Goal: Information Seeking & Learning: Learn about a topic

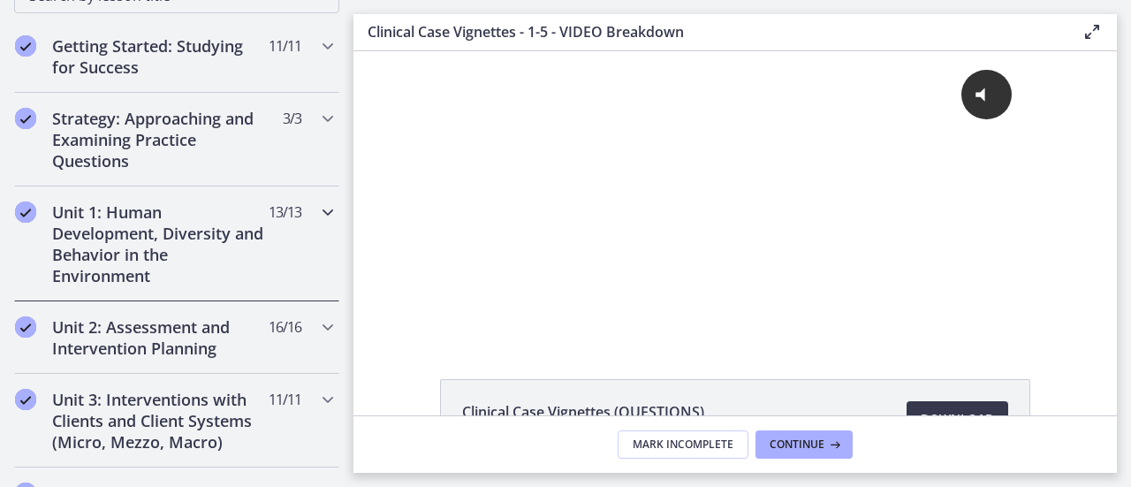
click at [163, 243] on h2 "Unit 1: Human Development, Diversity and Behavior in the Environment" at bounding box center [160, 244] width 216 height 85
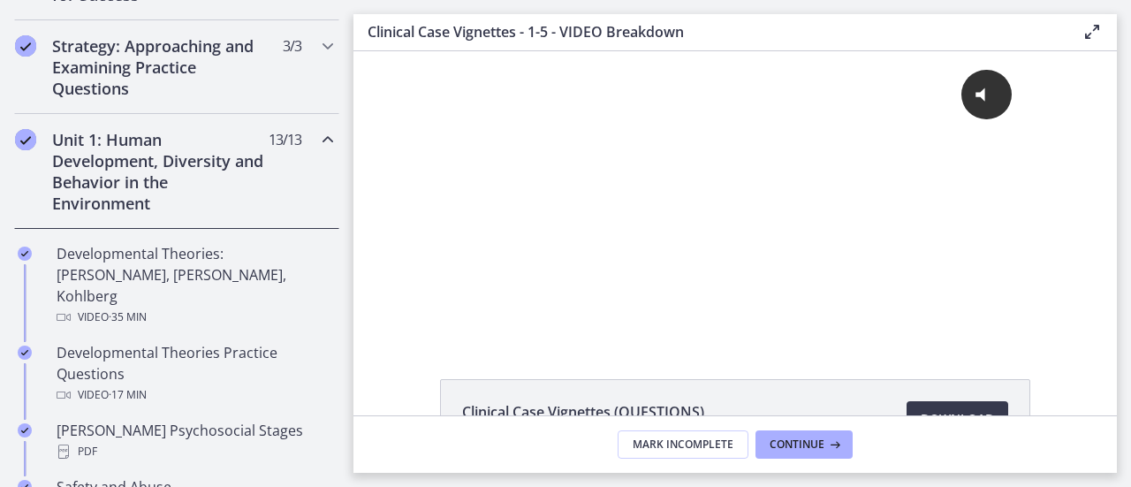
scroll to position [393, 0]
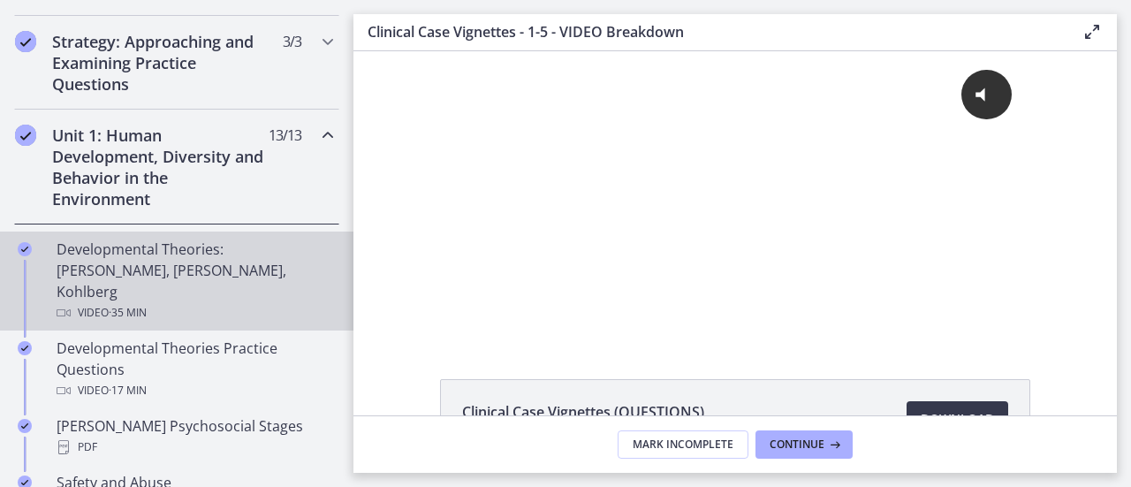
click at [131, 246] on div "Developmental Theories: [PERSON_NAME], [PERSON_NAME], Kohlberg Video · 35 min" at bounding box center [195, 281] width 276 height 85
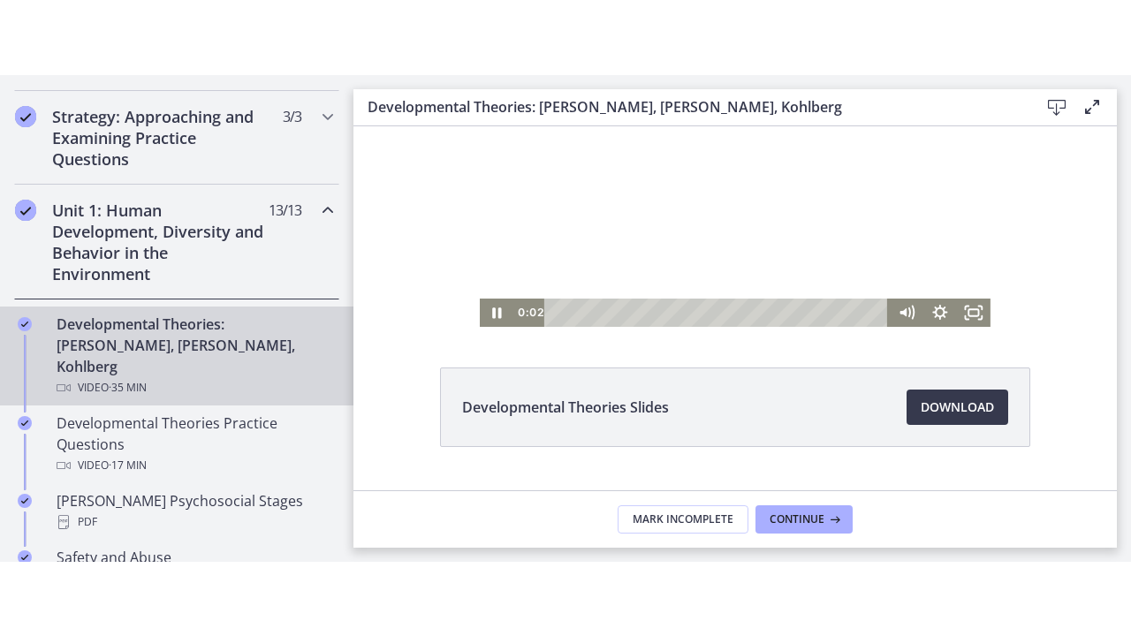
scroll to position [69, 0]
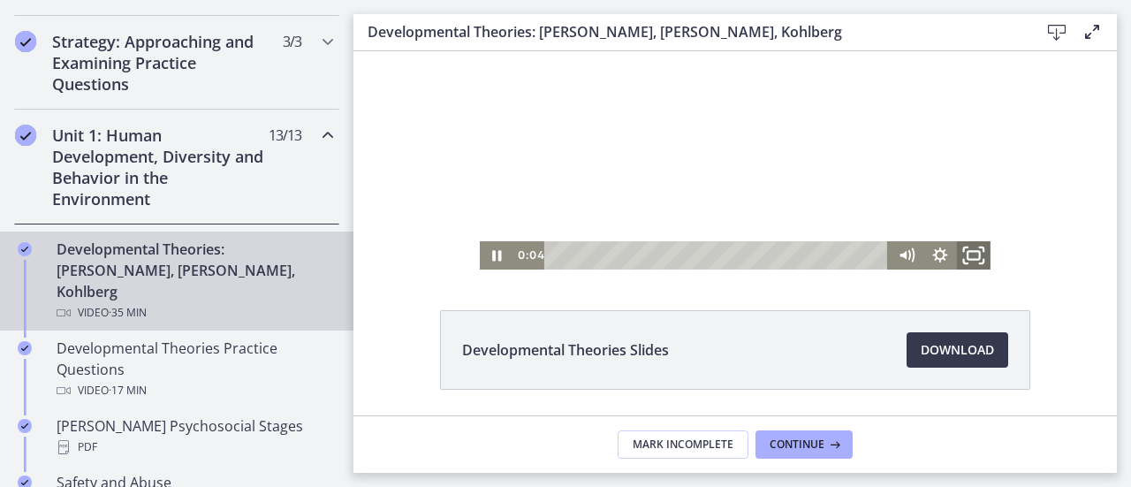
click at [968, 255] on rect "Fullscreen" at bounding box center [974, 255] width 12 height 8
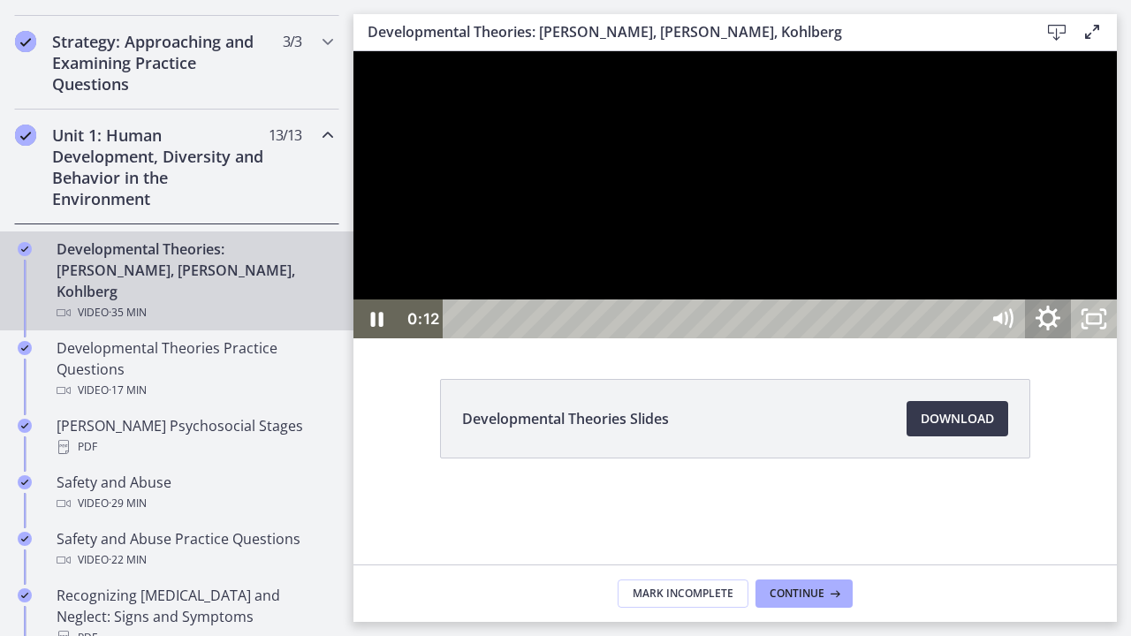
click at [1076, 343] on icon "Show settings menu" at bounding box center [1048, 319] width 55 height 47
click at [1076, 343] on icon "Hide settings menu" at bounding box center [1048, 319] width 55 height 47
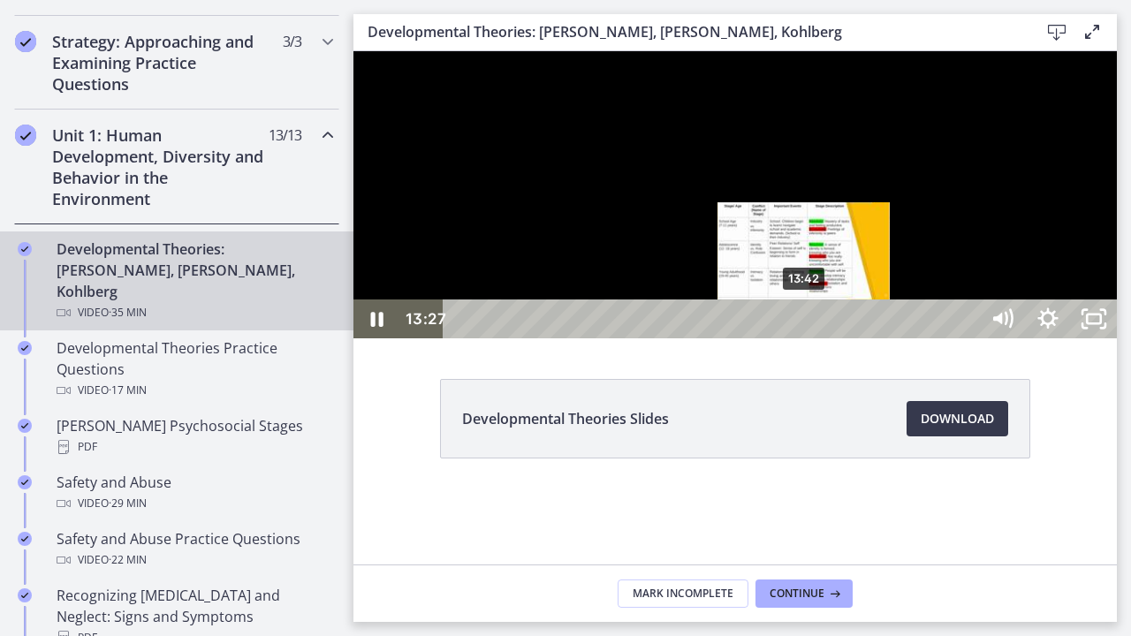
click at [805, 338] on div "13:42" at bounding box center [714, 319] width 508 height 39
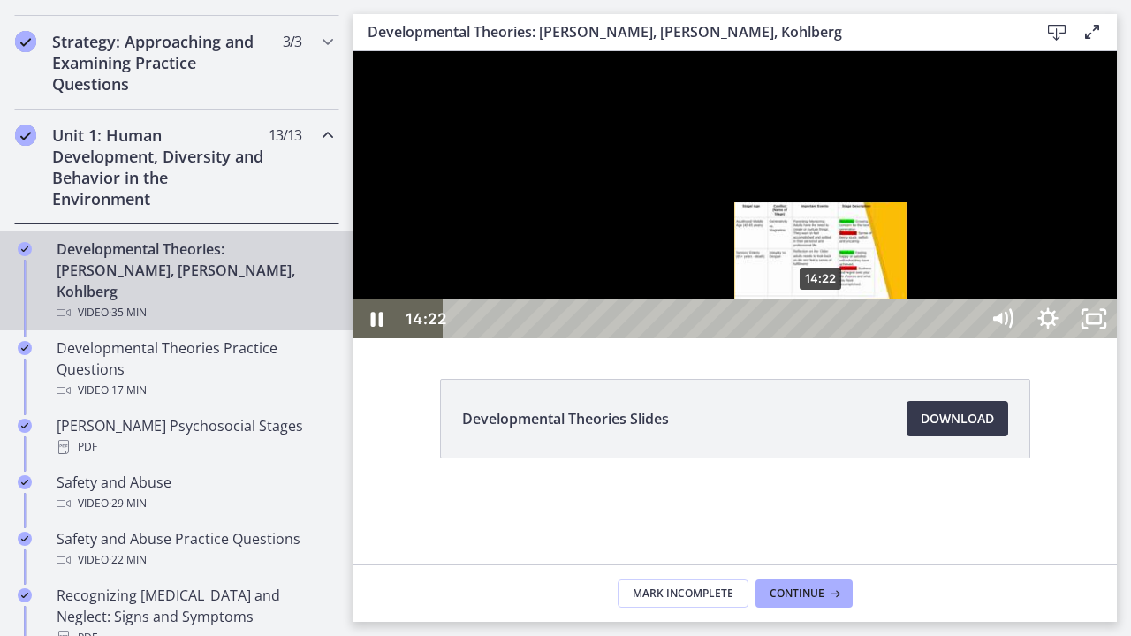
click at [822, 338] on div "14:22" at bounding box center [714, 319] width 508 height 39
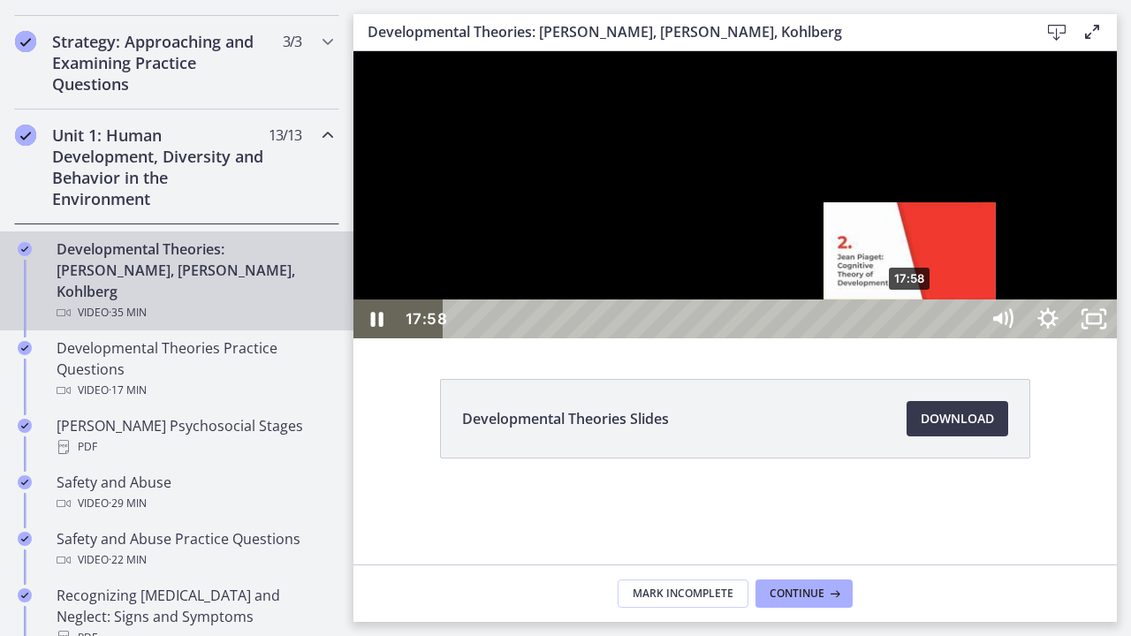
click at [912, 338] on div "17:58" at bounding box center [714, 319] width 508 height 39
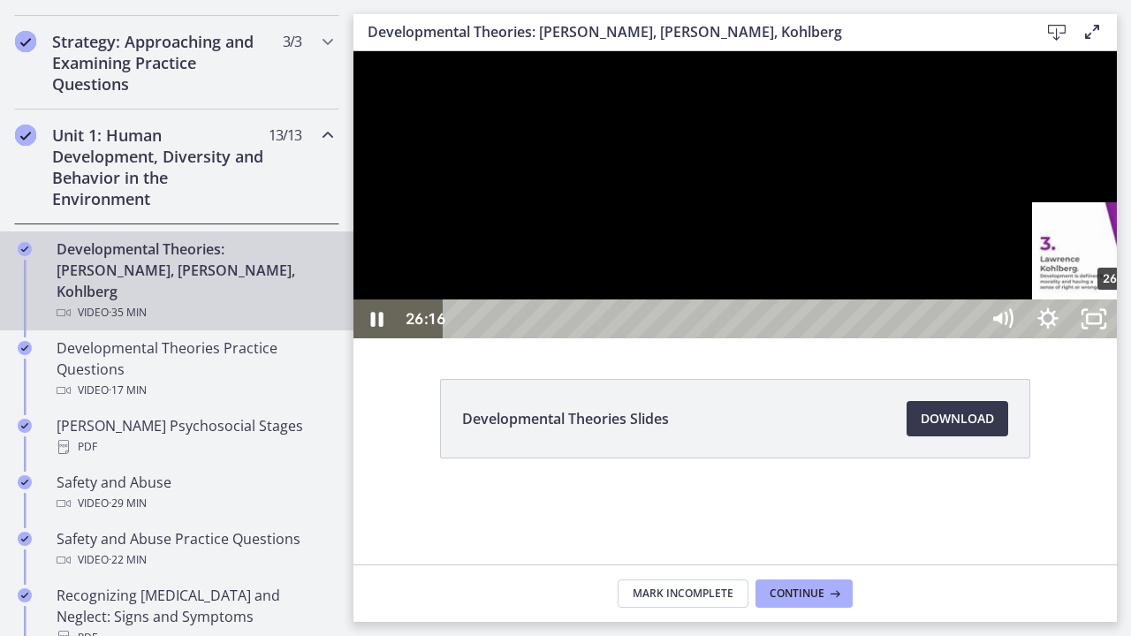
click at [968, 338] on div "26:16" at bounding box center [714, 319] width 508 height 39
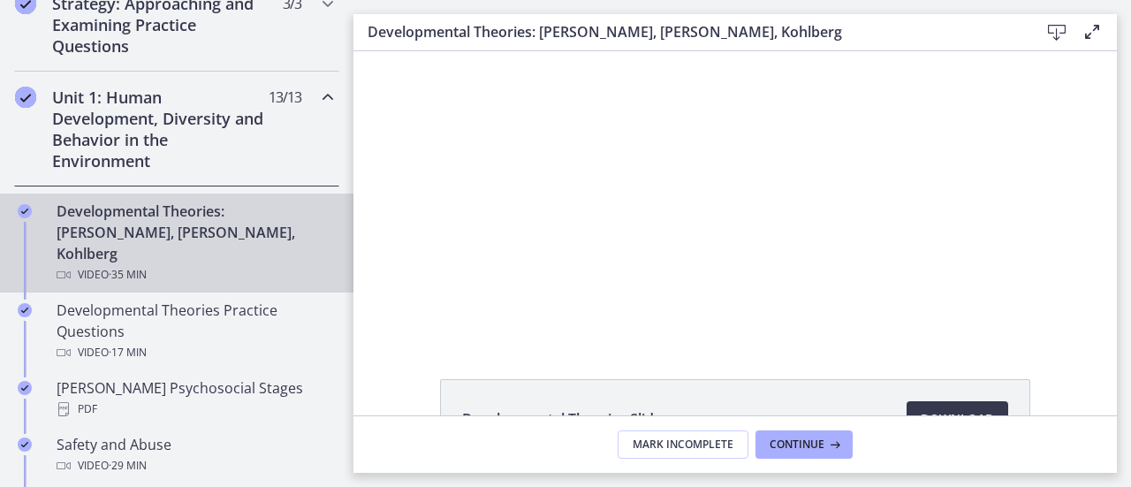
scroll to position [432, 0]
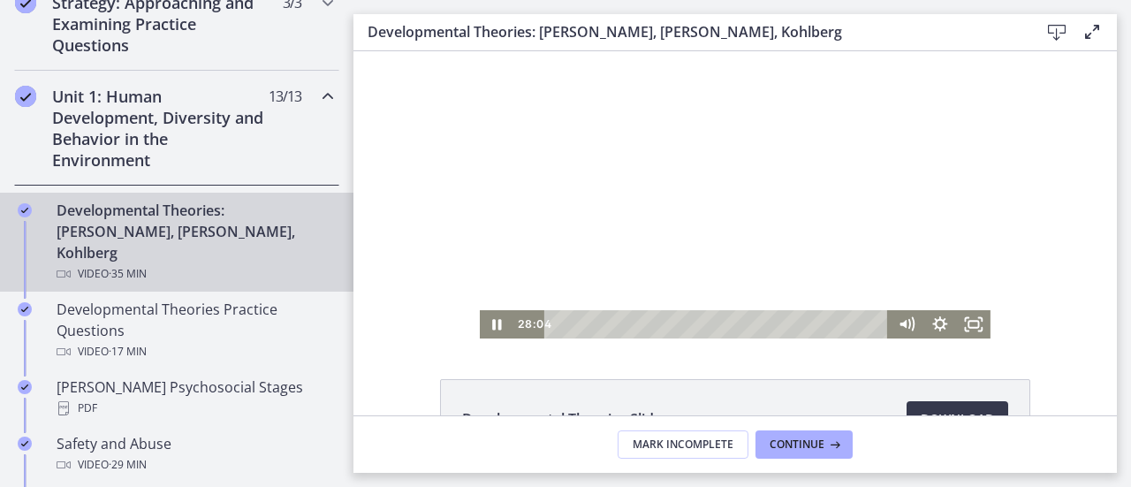
click at [644, 262] on div at bounding box center [735, 194] width 511 height 287
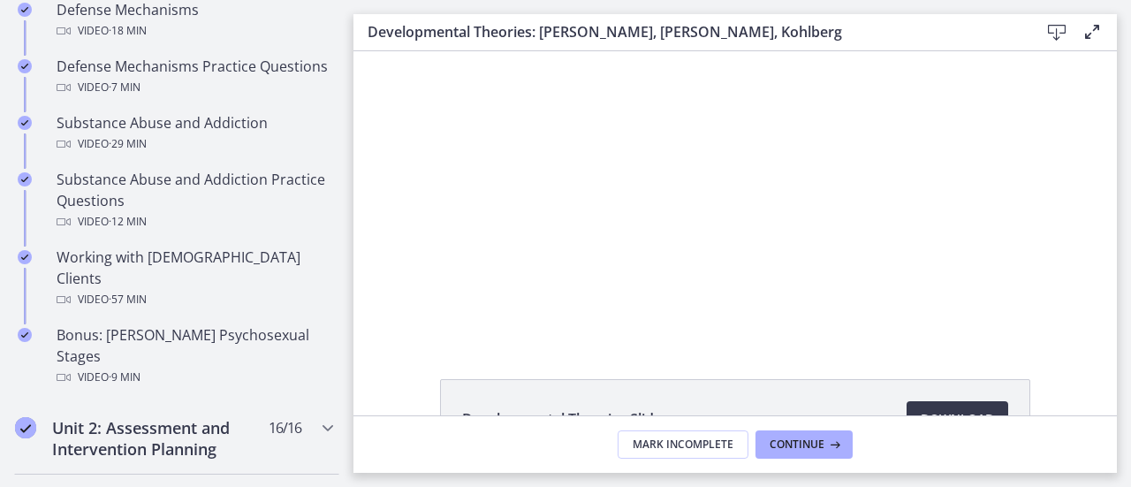
scroll to position [1115, 0]
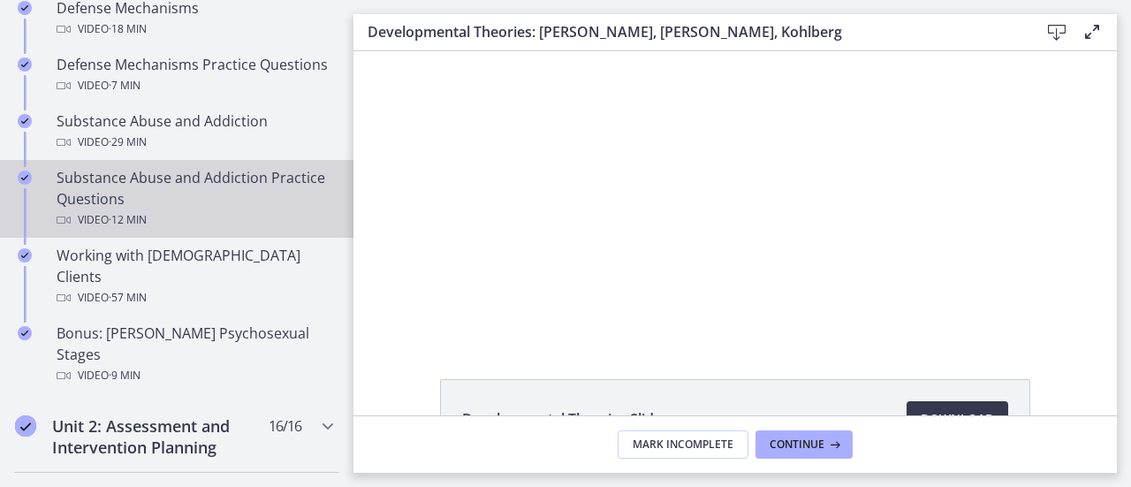
click at [130, 188] on div "Substance Abuse and Addiction Practice Questions Video · 12 min" at bounding box center [195, 199] width 276 height 64
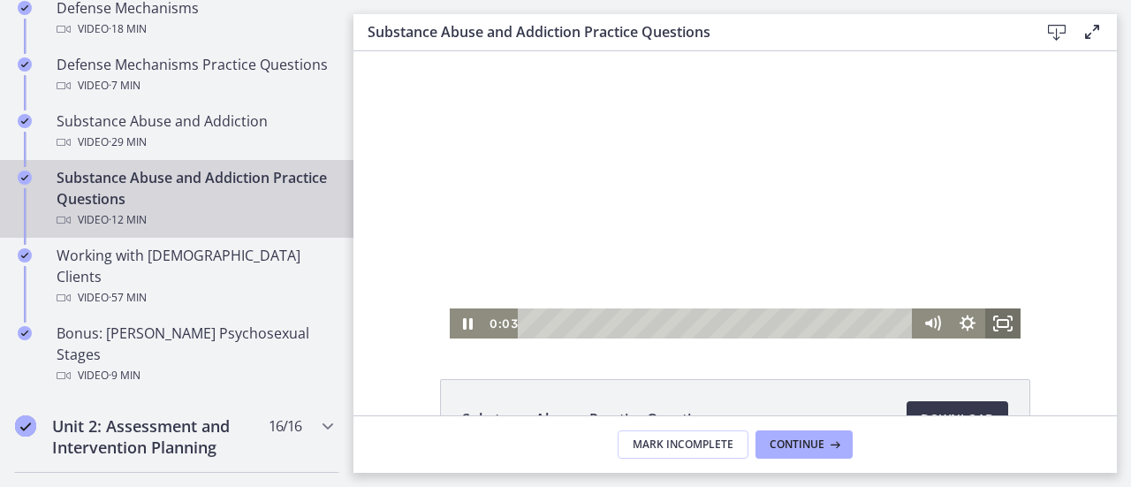
click at [993, 326] on icon "Fullscreen" at bounding box center [1002, 323] width 35 height 30
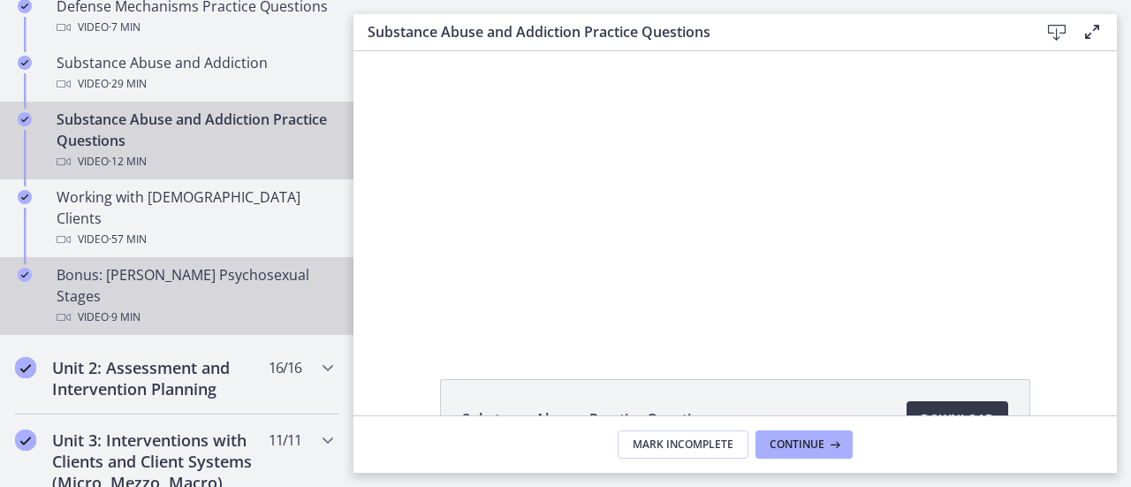
scroll to position [1211, 0]
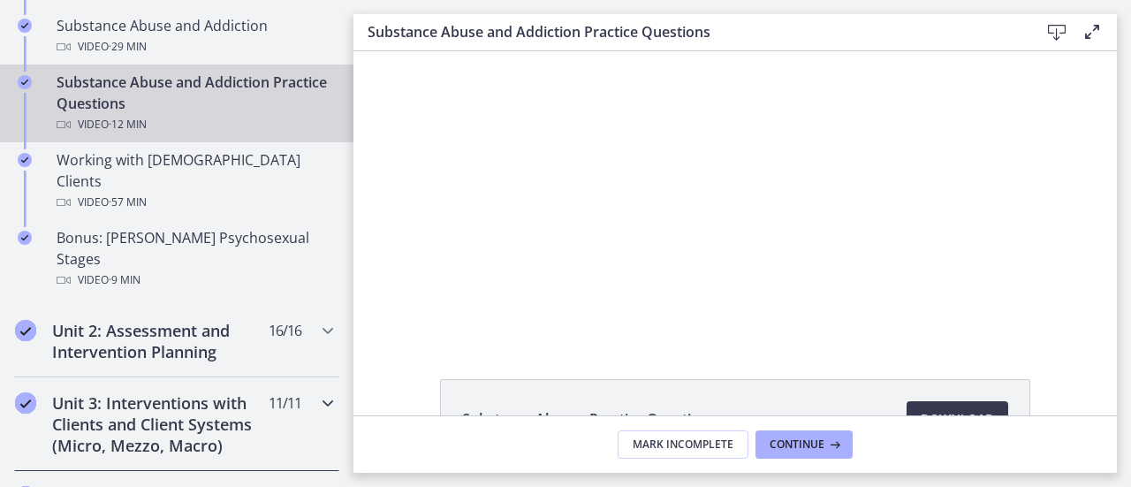
click at [151, 392] on h2 "Unit 3: Interventions with Clients and Client Systems (Micro, Mezzo, Macro)" at bounding box center [160, 424] width 216 height 64
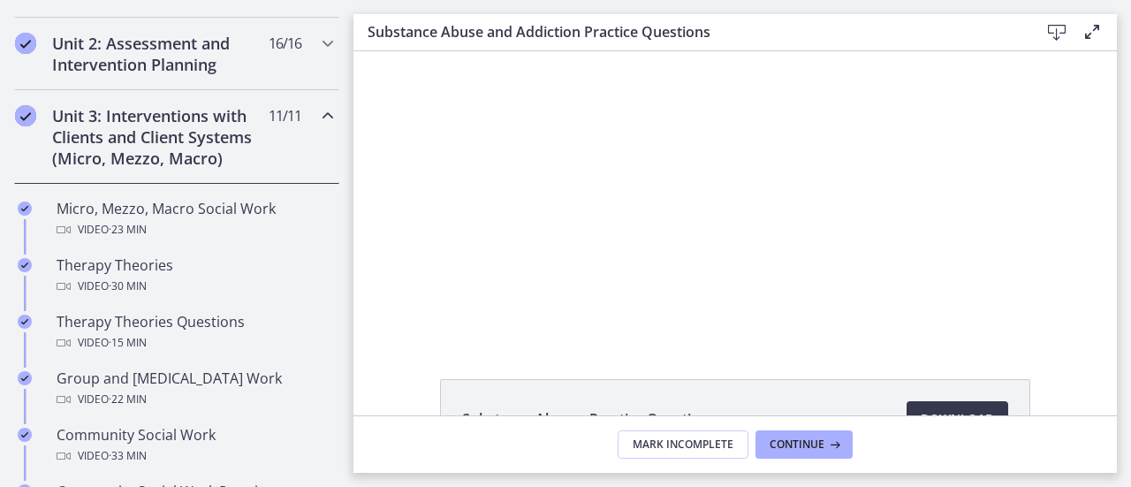
scroll to position [596, 0]
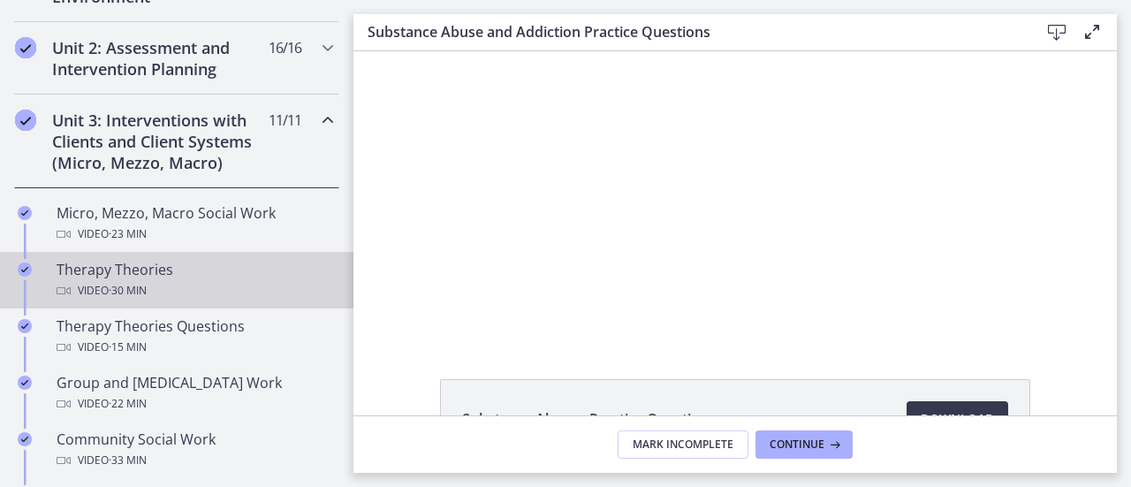
click at [154, 280] on div "Video · 30 min" at bounding box center [195, 290] width 276 height 21
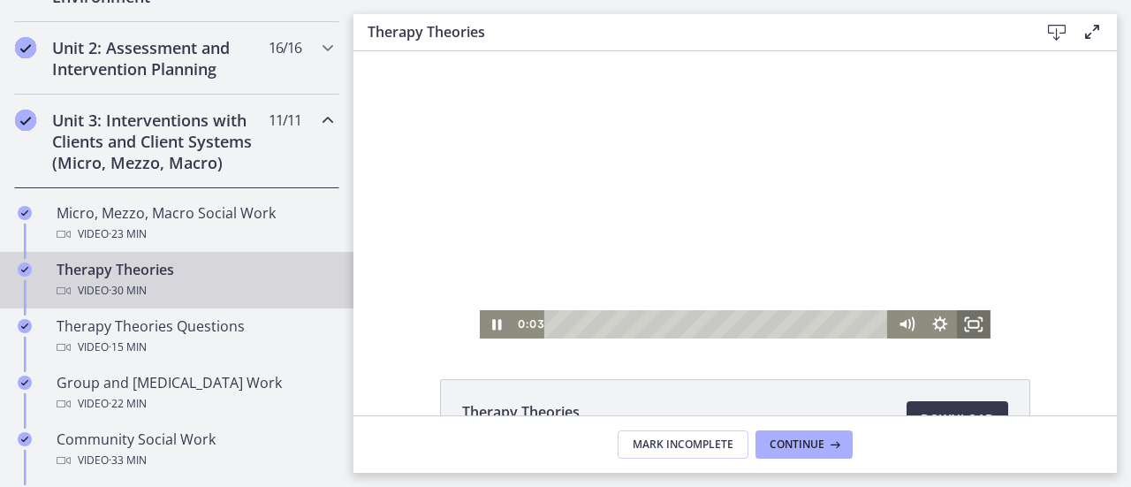
click at [965, 328] on icon "Fullscreen" at bounding box center [967, 330] width 4 height 4
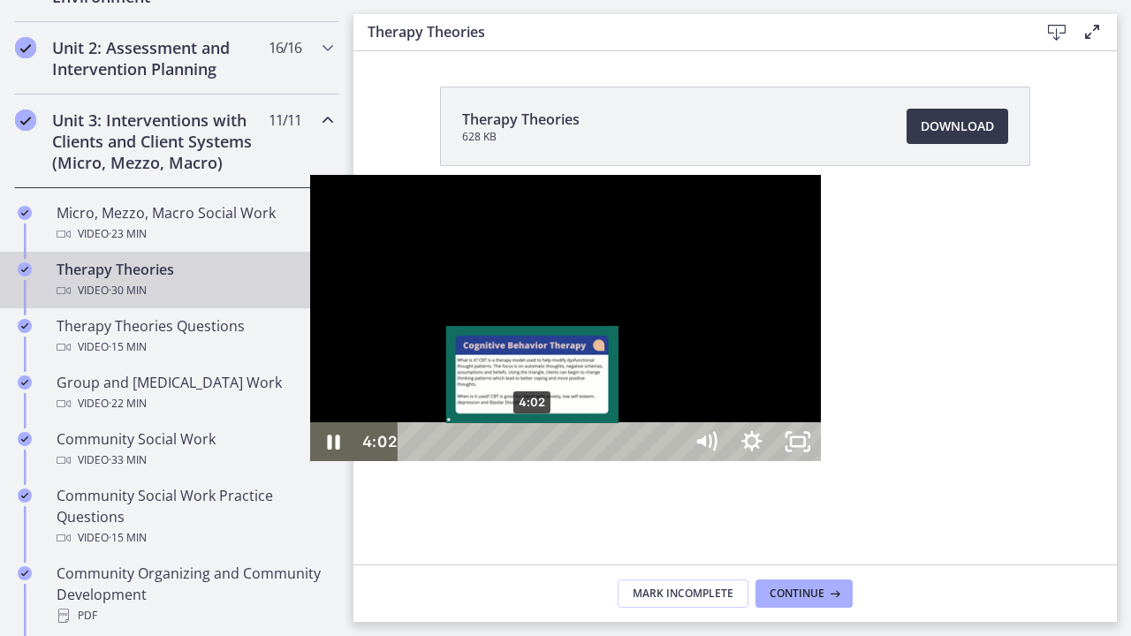
click at [415, 461] on div "4:02" at bounding box center [543, 441] width 257 height 39
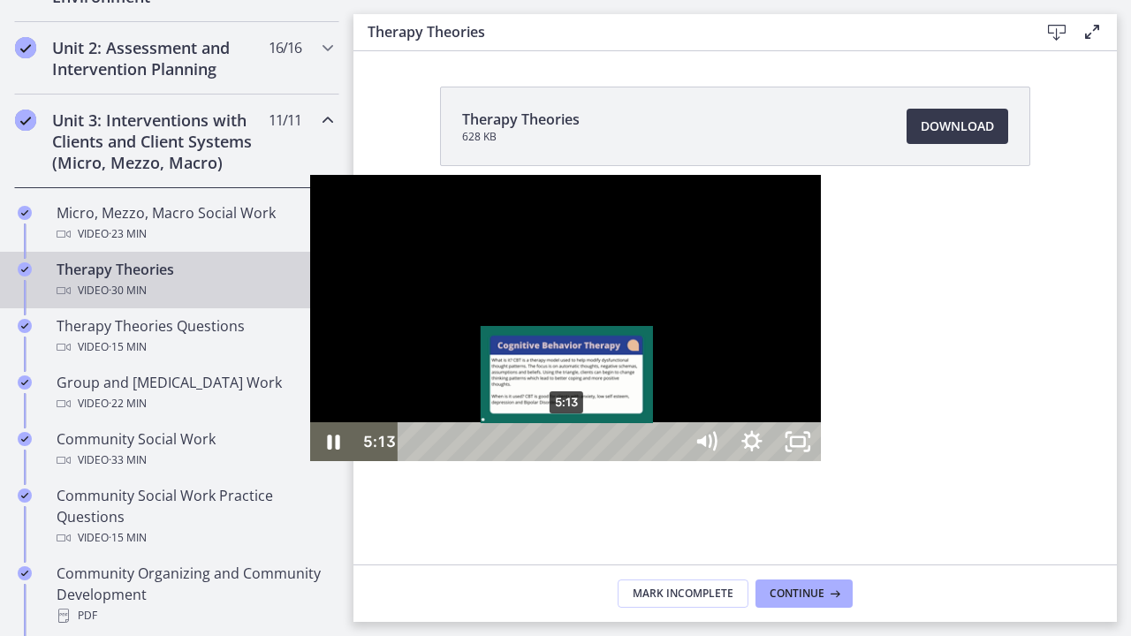
click at [415, 461] on div "5:13" at bounding box center [543, 441] width 257 height 39
click at [415, 461] on div "5:38" at bounding box center [543, 441] width 257 height 39
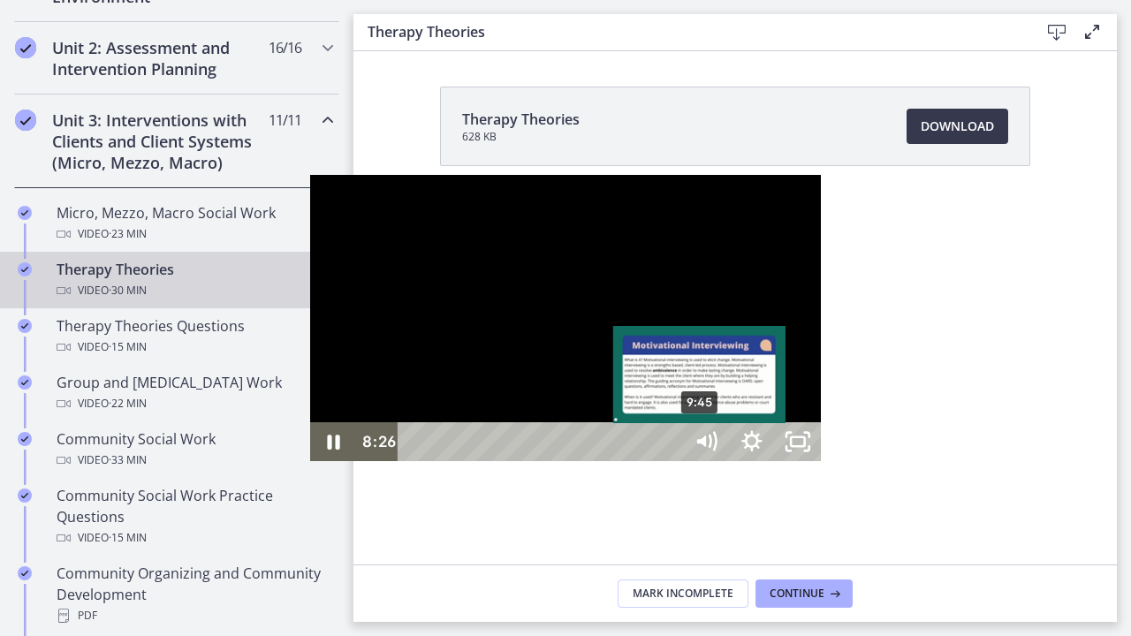
click at [415, 461] on div "9:45" at bounding box center [543, 441] width 257 height 39
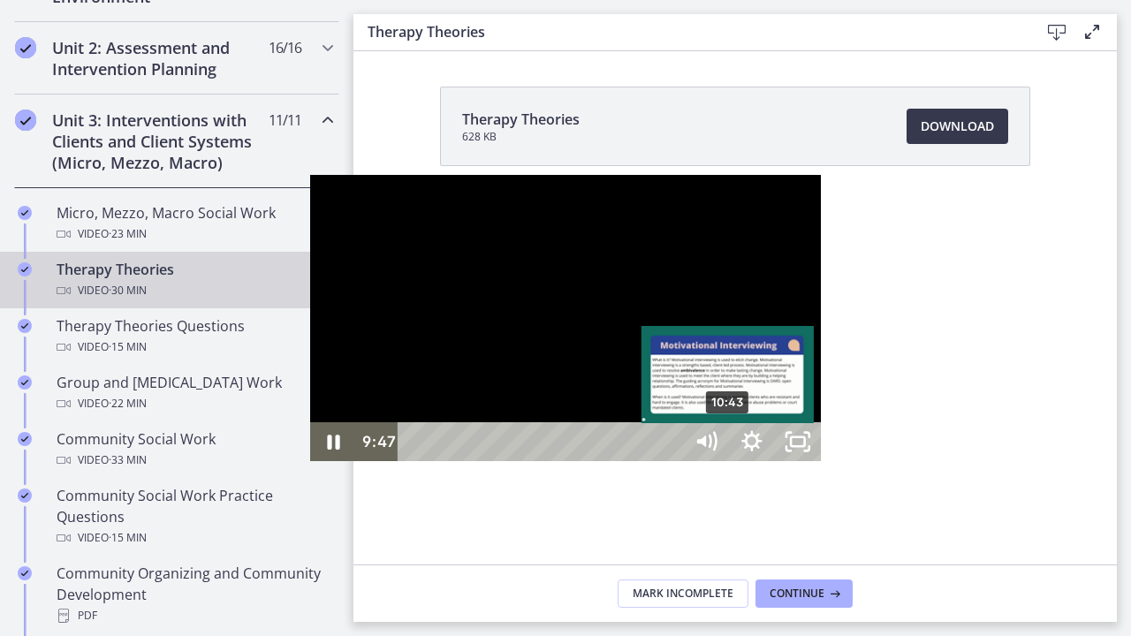
click at [421, 461] on div "10:43" at bounding box center [543, 441] width 257 height 39
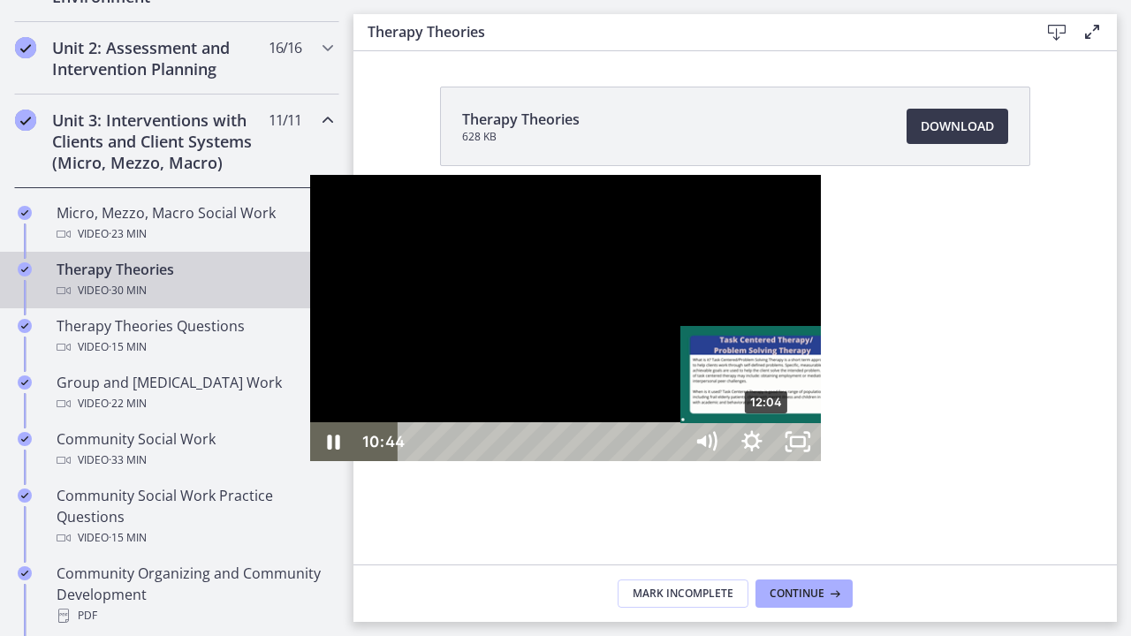
click at [460, 461] on div "12:04" at bounding box center [543, 441] width 257 height 39
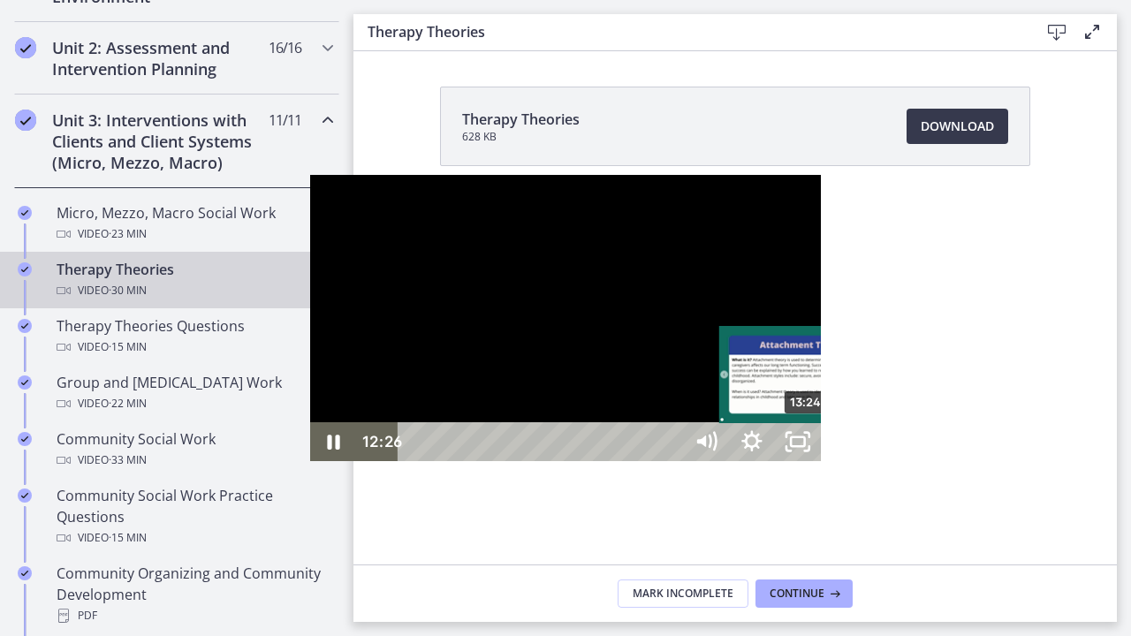
click at [499, 461] on div "13:24" at bounding box center [543, 441] width 257 height 39
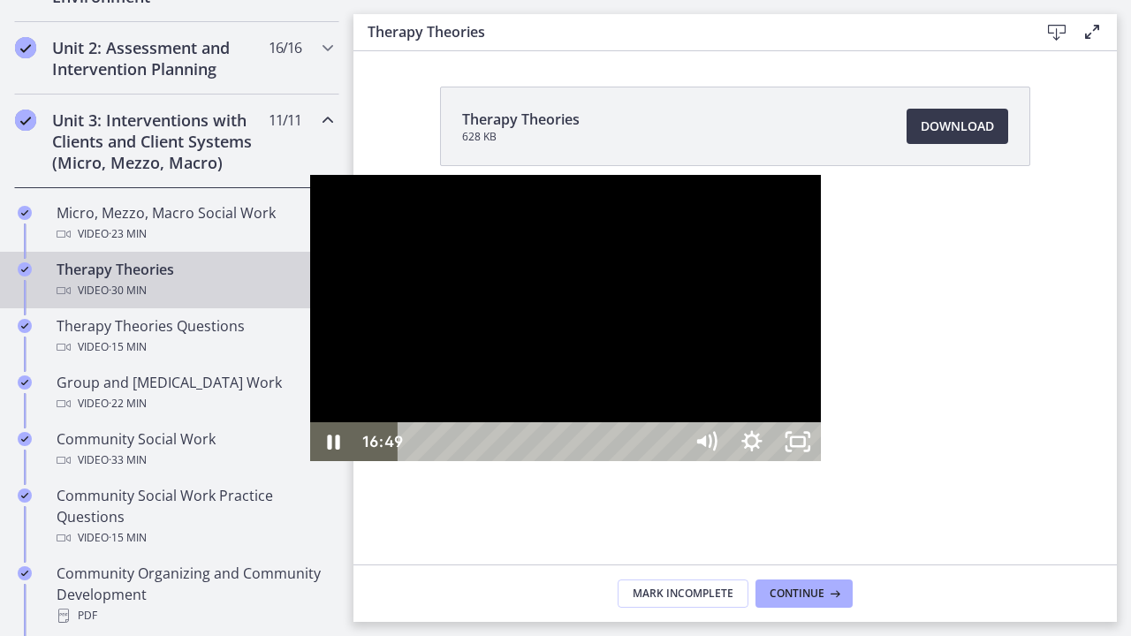
click at [652, 461] on div "18:38" at bounding box center [543, 441] width 257 height 39
click at [672, 461] on div "19:56" at bounding box center [543, 441] width 257 height 39
click at [672, 461] on div "19:21" at bounding box center [543, 441] width 257 height 39
click at [672, 461] on div "24:01" at bounding box center [543, 441] width 257 height 39
click at [672, 461] on div "25:08" at bounding box center [543, 441] width 257 height 39
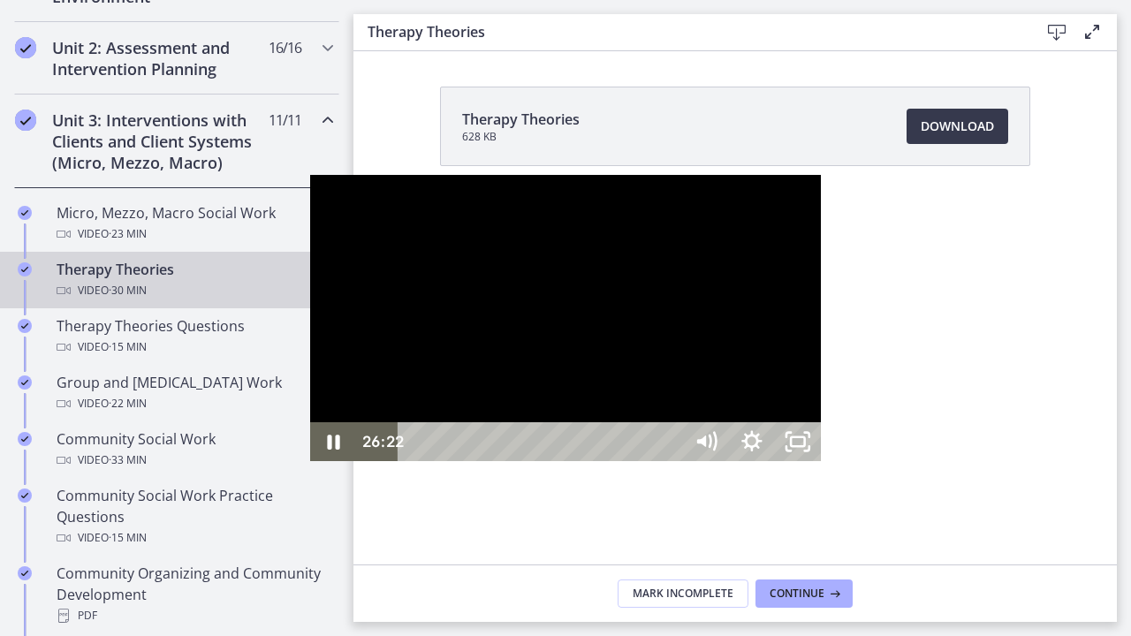
click at [672, 461] on div "26:22" at bounding box center [543, 441] width 257 height 39
click at [672, 461] on div "27:31" at bounding box center [543, 441] width 257 height 39
click at [672, 461] on div "28:40" at bounding box center [543, 441] width 257 height 39
click at [672, 461] on div "29:31" at bounding box center [543, 441] width 257 height 39
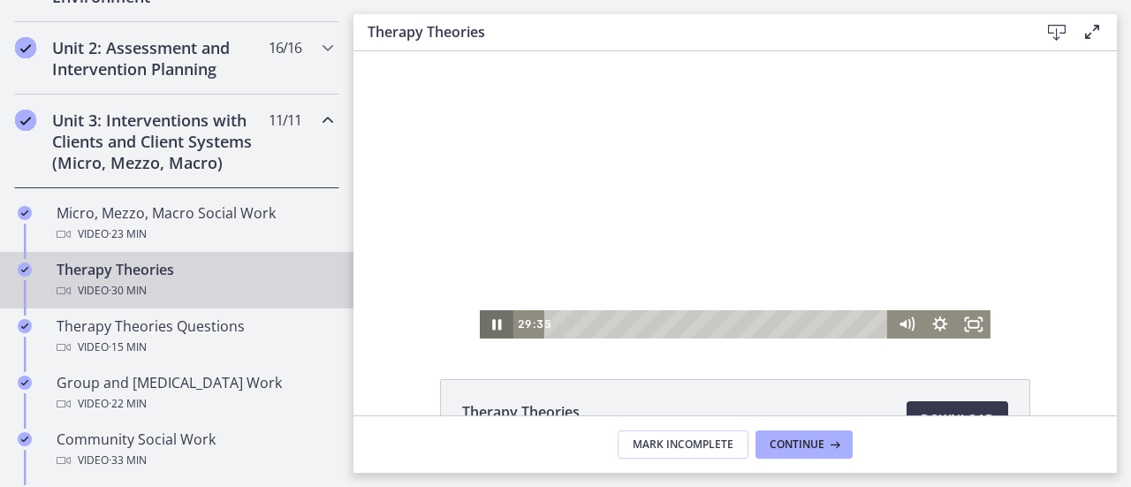
click at [490, 331] on icon "Pause" at bounding box center [497, 324] width 34 height 28
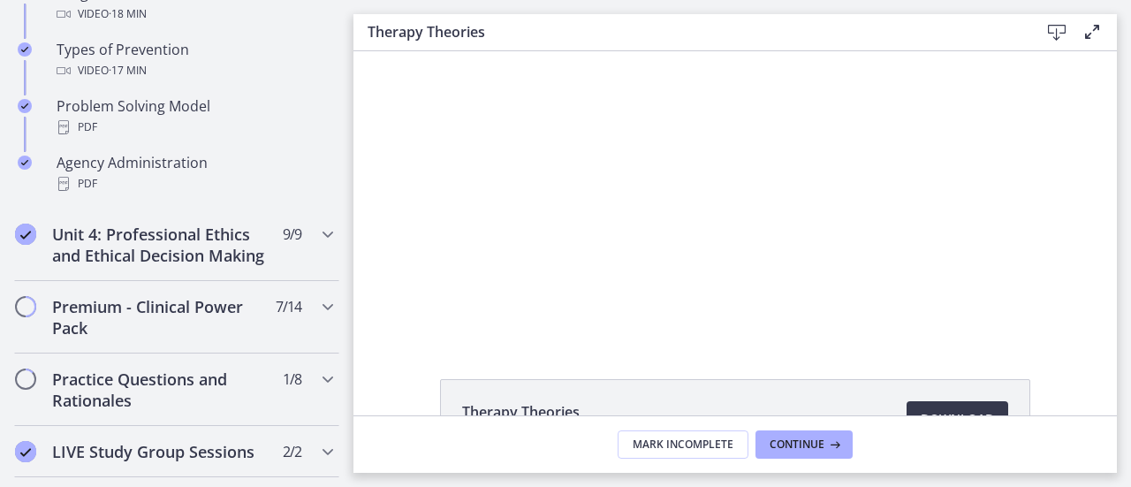
scroll to position [1257, 0]
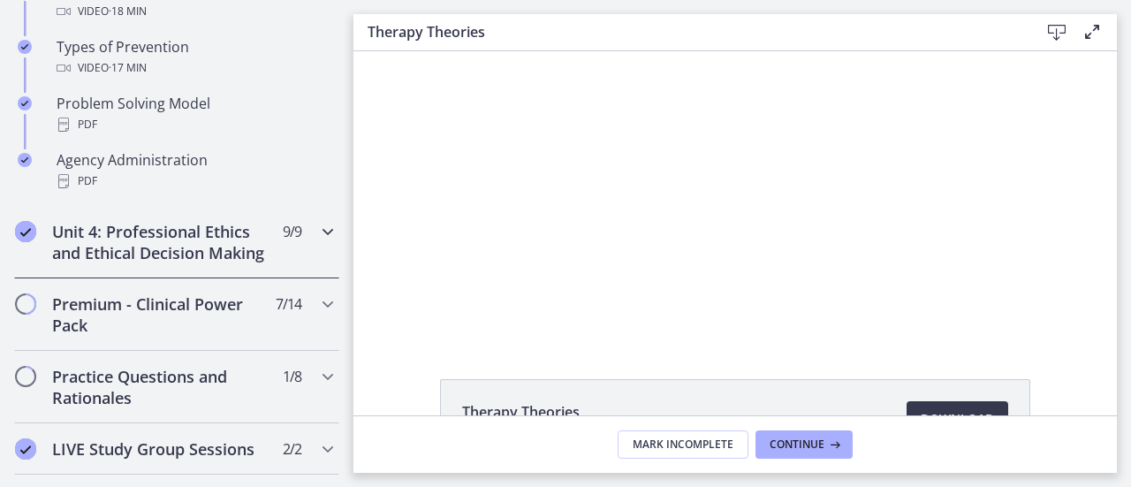
click at [136, 257] on h2 "Unit 4: Professional Ethics and Ethical Decision Making" at bounding box center [160, 242] width 216 height 42
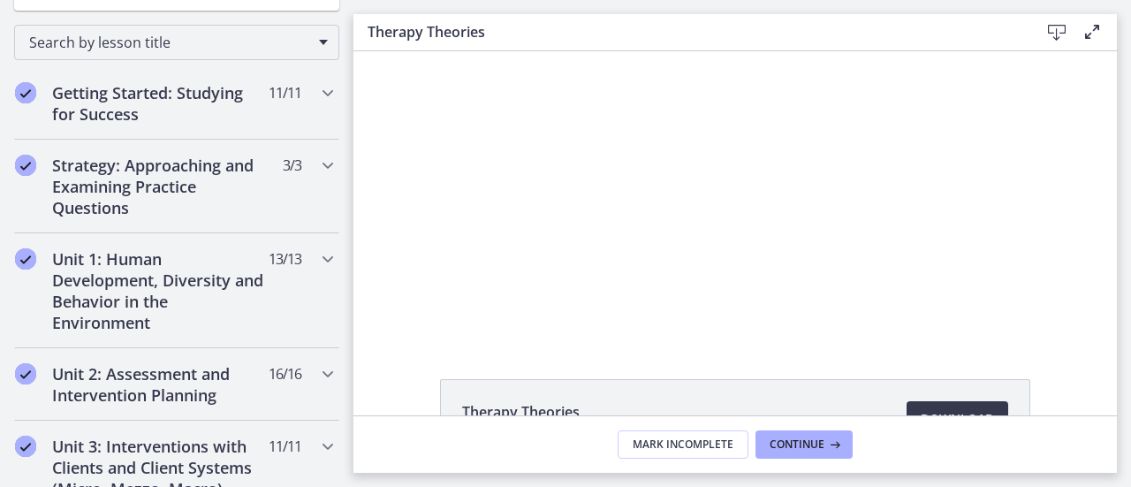
scroll to position [269, 0]
click at [170, 289] on h2 "Unit 1: Human Development, Diversity and Behavior in the Environment" at bounding box center [160, 291] width 216 height 85
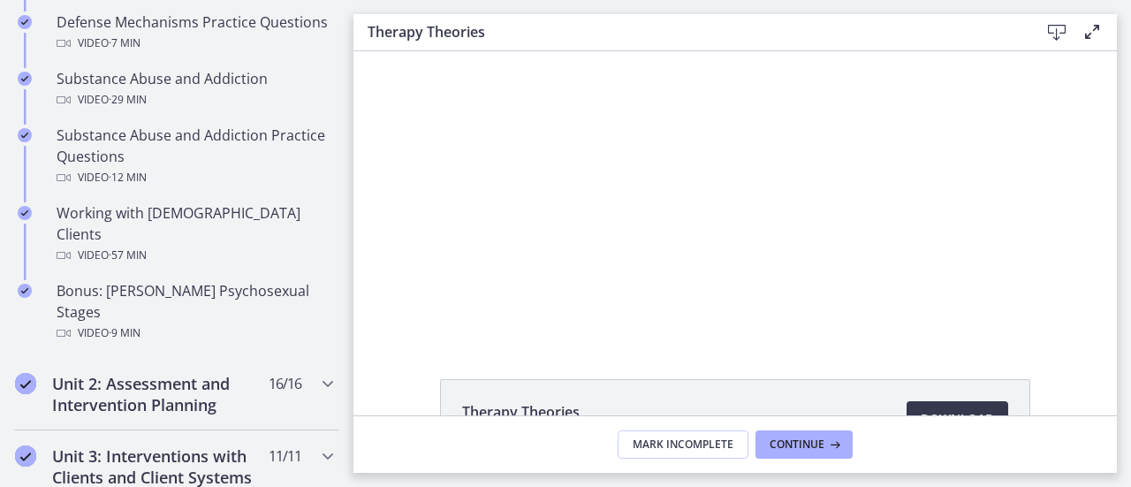
scroll to position [1205, 0]
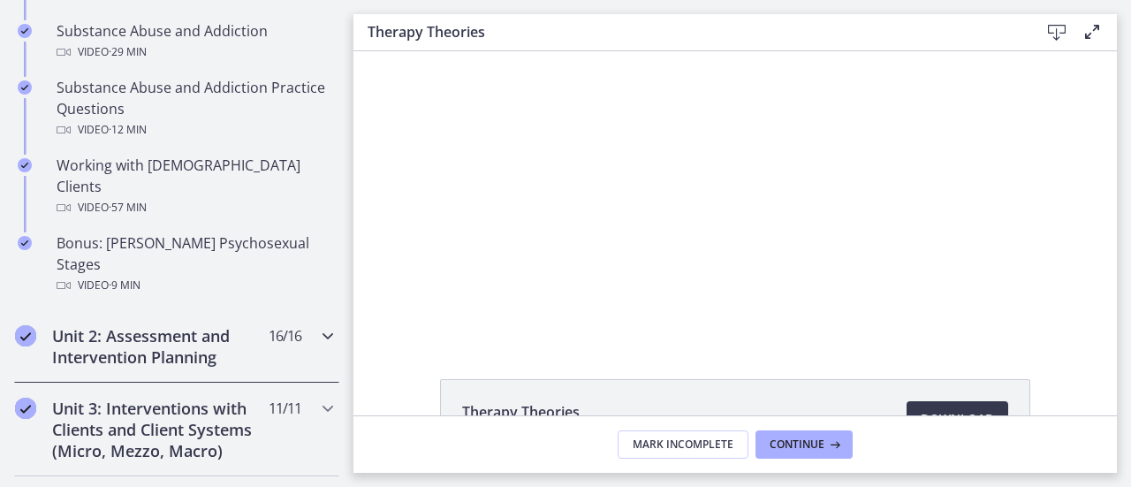
click at [194, 325] on h2 "Unit 2: Assessment and Intervention Planning" at bounding box center [160, 346] width 216 height 42
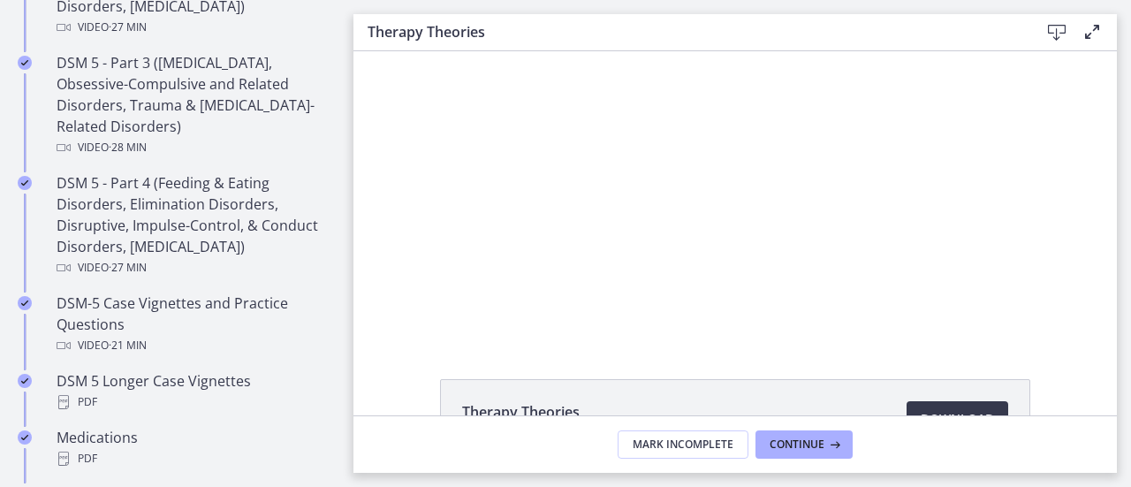
scroll to position [998, 0]
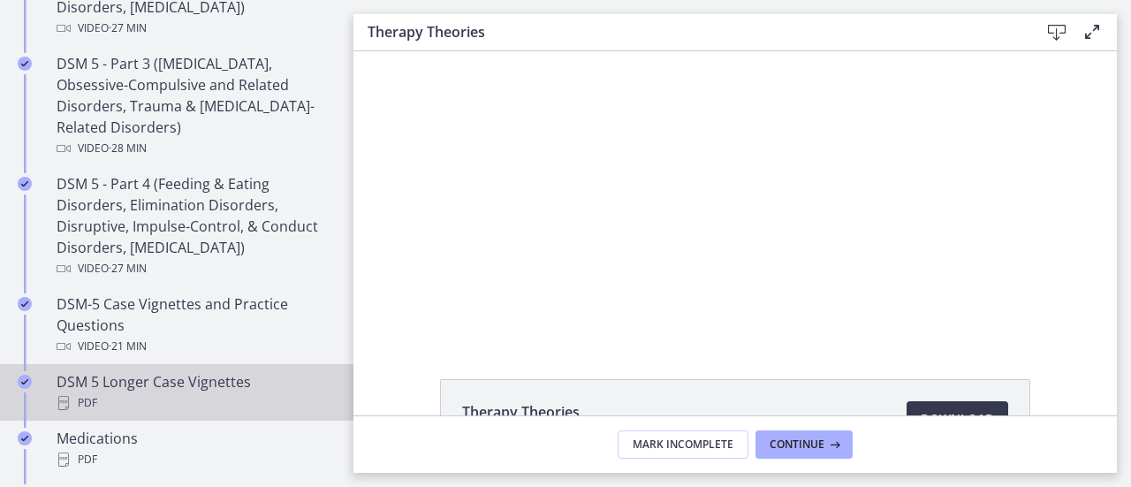
click at [155, 387] on div "DSM 5 Longer Case Vignettes PDF" at bounding box center [195, 392] width 276 height 42
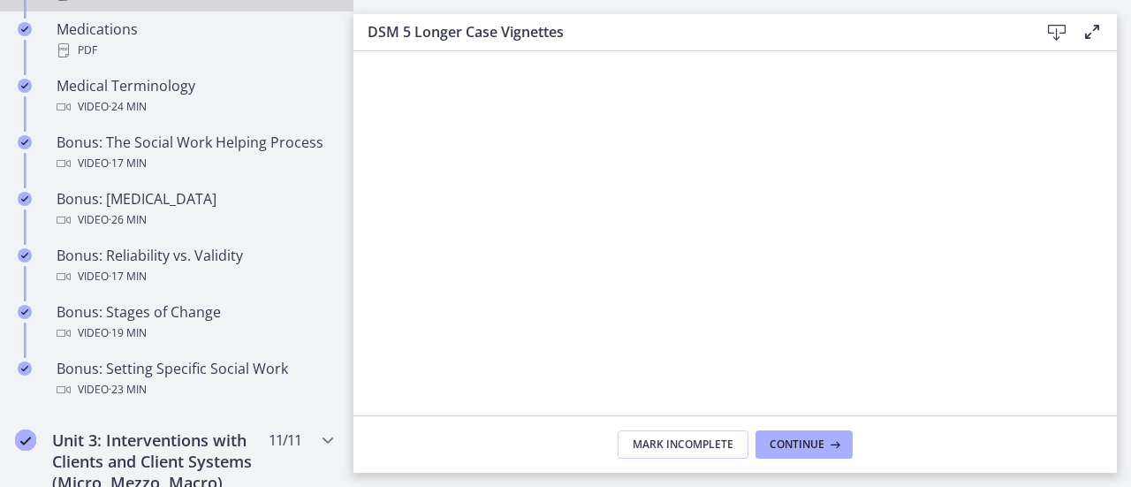
scroll to position [1411, 0]
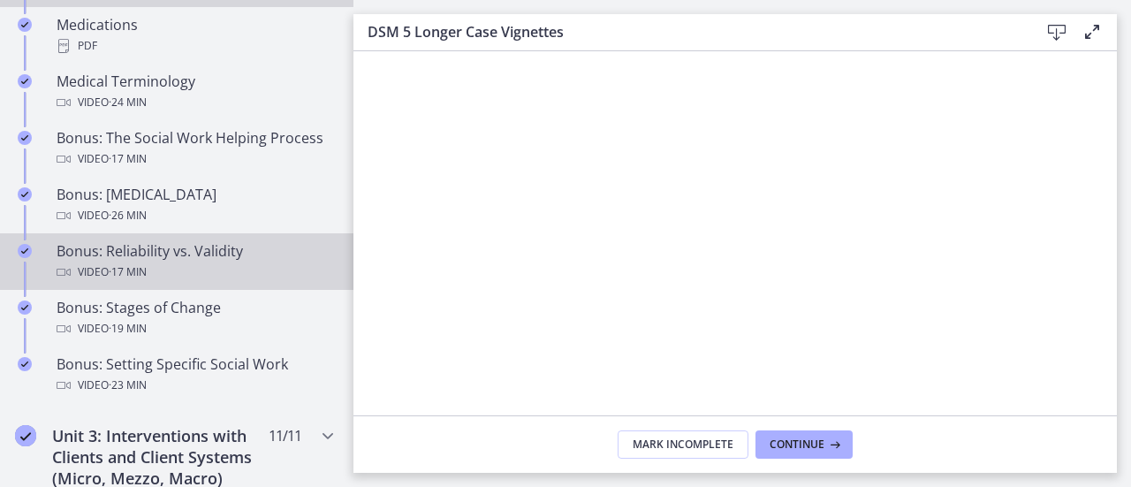
click at [172, 262] on div "Bonus: Reliability vs. Validity Video · 17 min" at bounding box center [195, 261] width 276 height 42
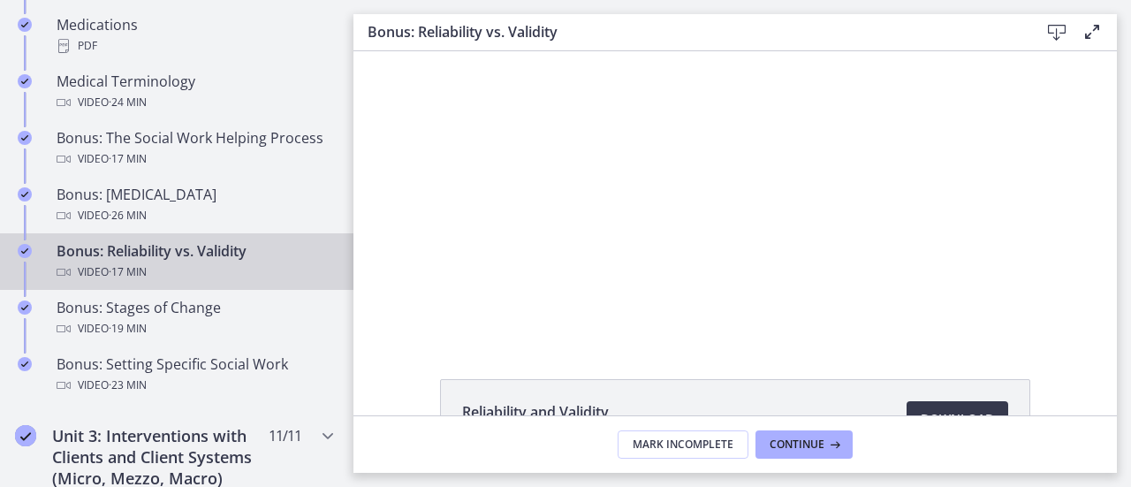
click at [875, 371] on div "Reliability and Validity 3.4 MB Download Opens in a new window" at bounding box center [736, 233] width 764 height 364
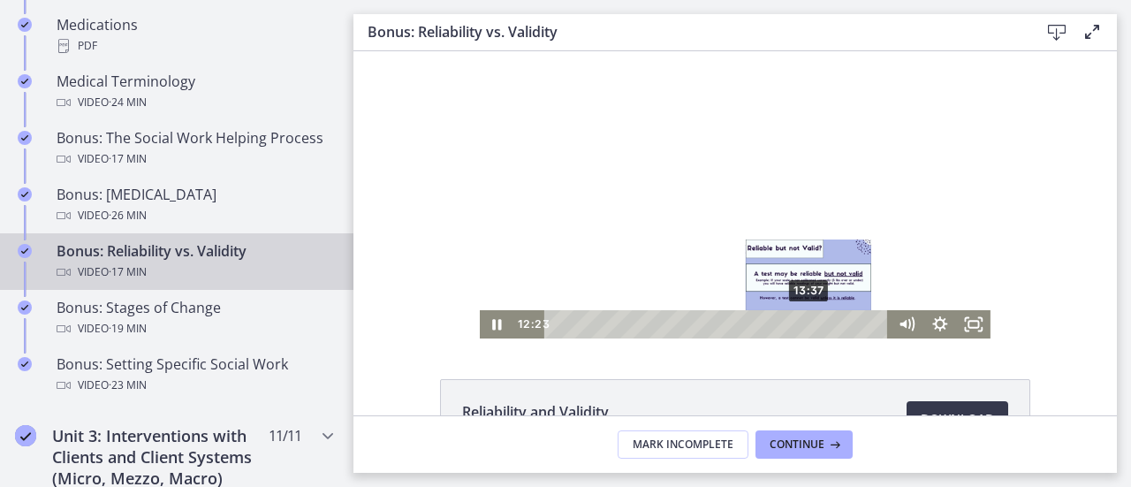
click at [803, 324] on div "13:37" at bounding box center [720, 324] width 324 height 28
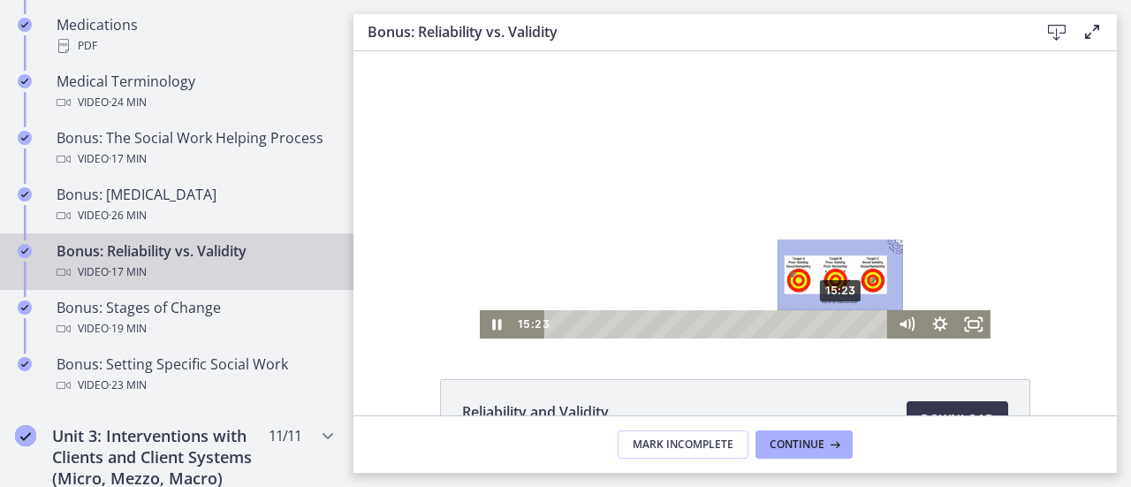
click at [836, 324] on div "15:23" at bounding box center [720, 324] width 324 height 28
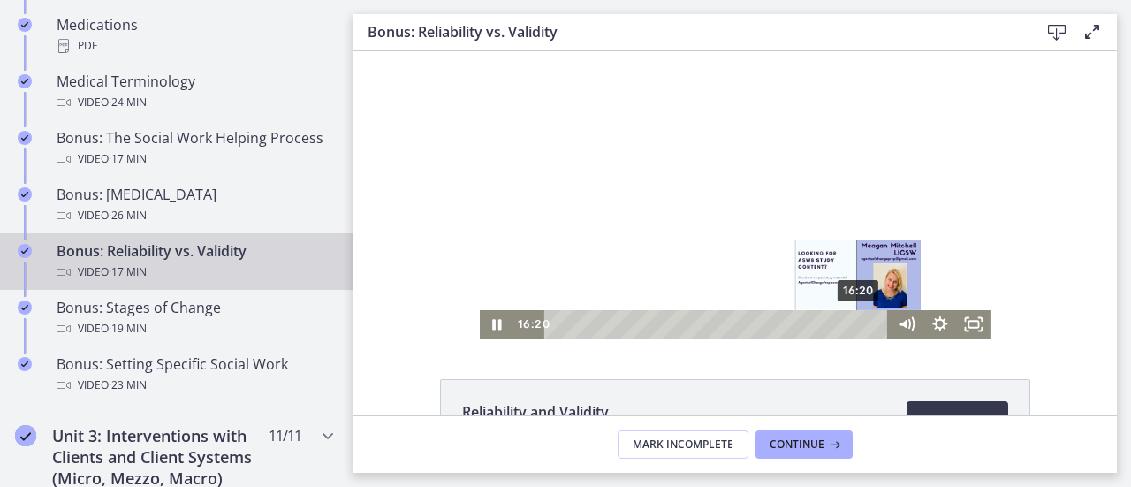
click at [854, 322] on div "16:20" at bounding box center [720, 324] width 324 height 28
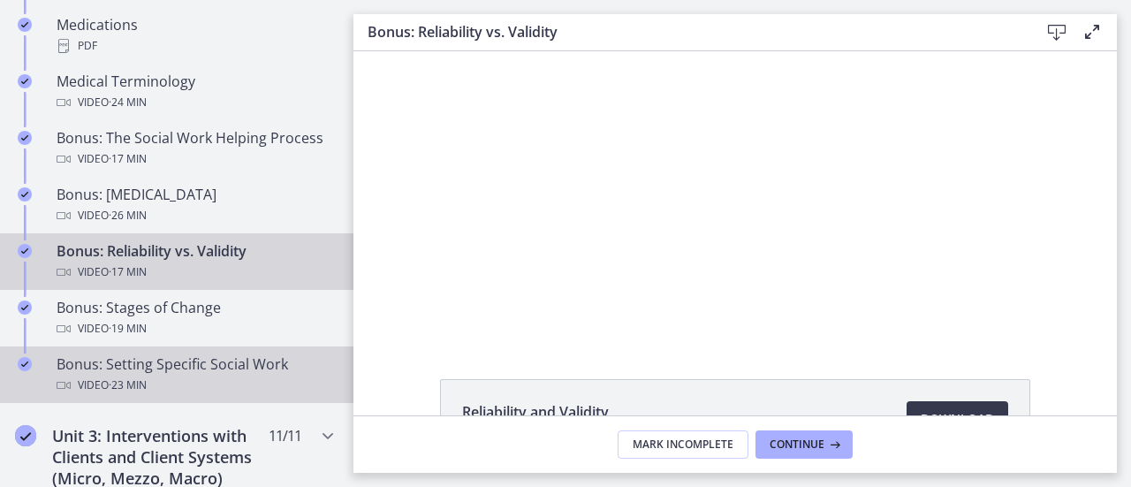
click at [152, 391] on div "Bonus: Setting Specific Social Work Video · 23 min" at bounding box center [195, 375] width 276 height 42
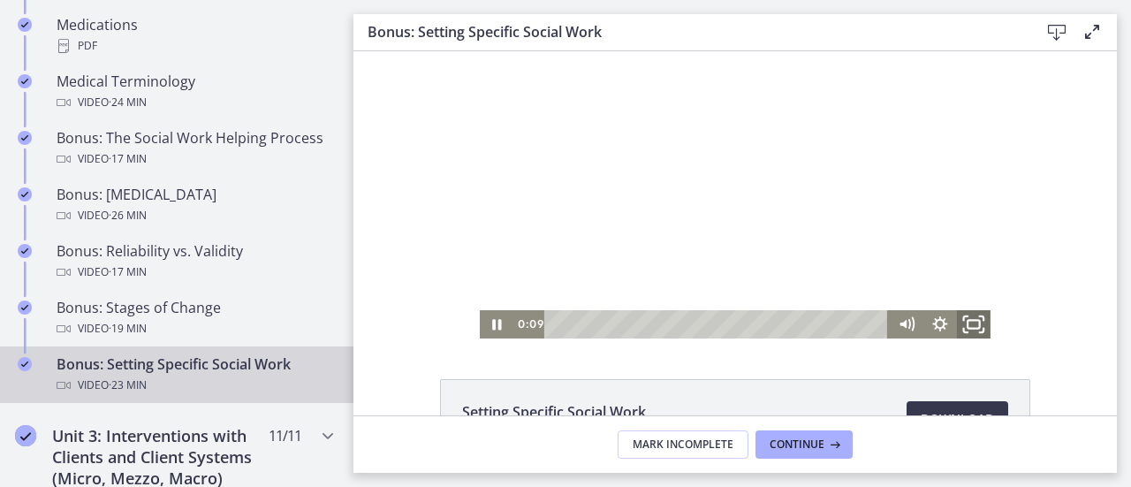
click at [966, 327] on icon "Fullscreen" at bounding box center [974, 325] width 41 height 34
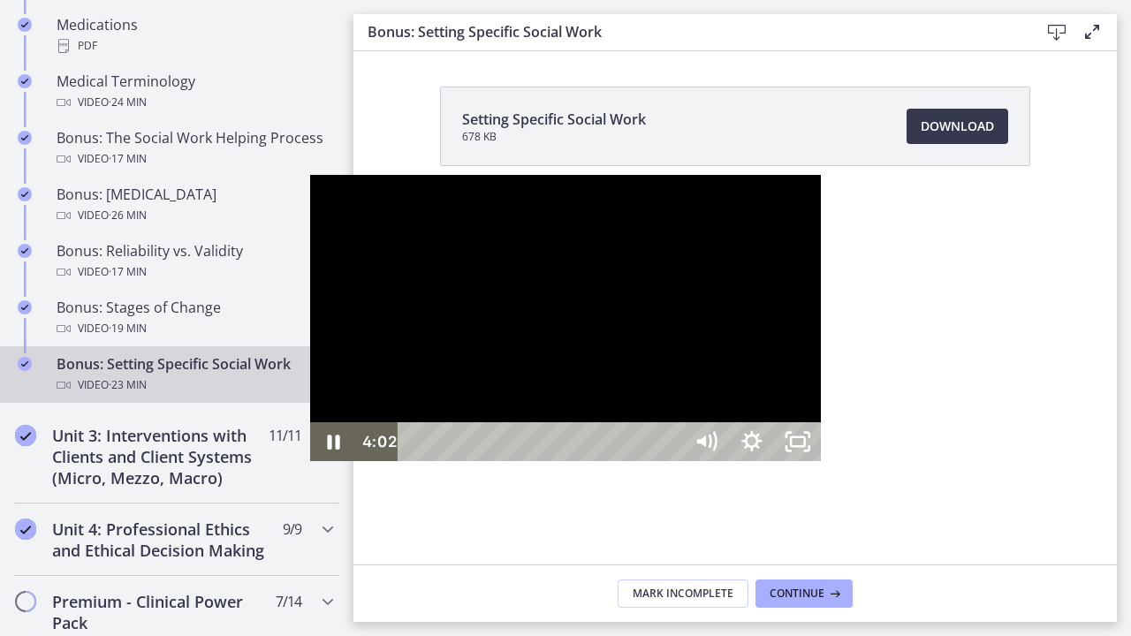
click at [415, 461] on div "Playbar" at bounding box center [543, 441] width 257 height 39
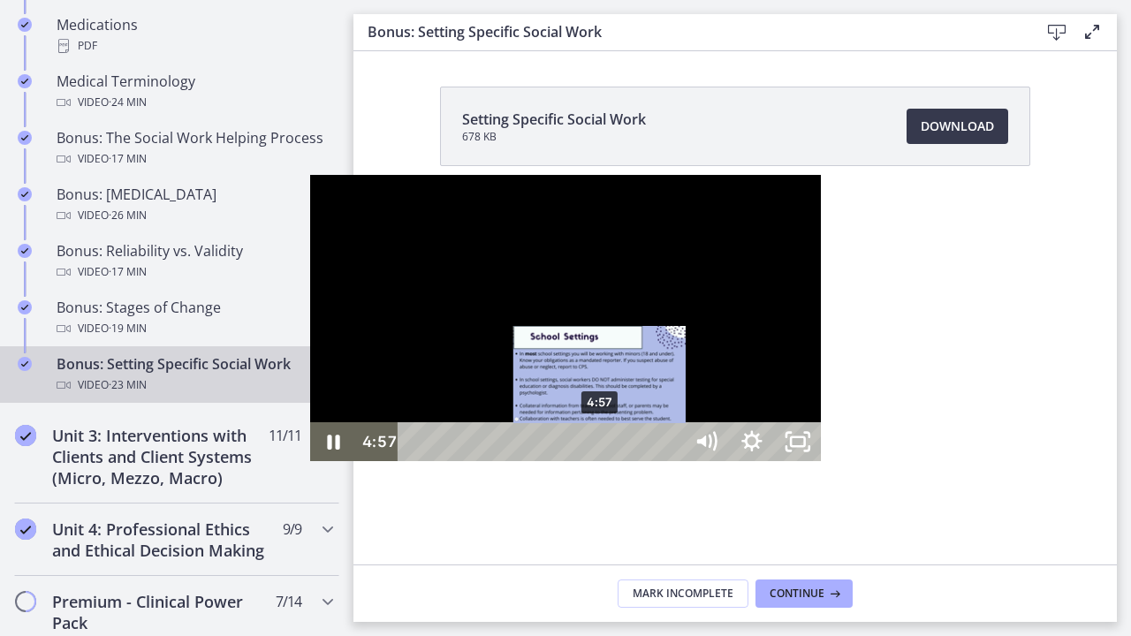
click at [415, 461] on div "4:57" at bounding box center [543, 441] width 257 height 39
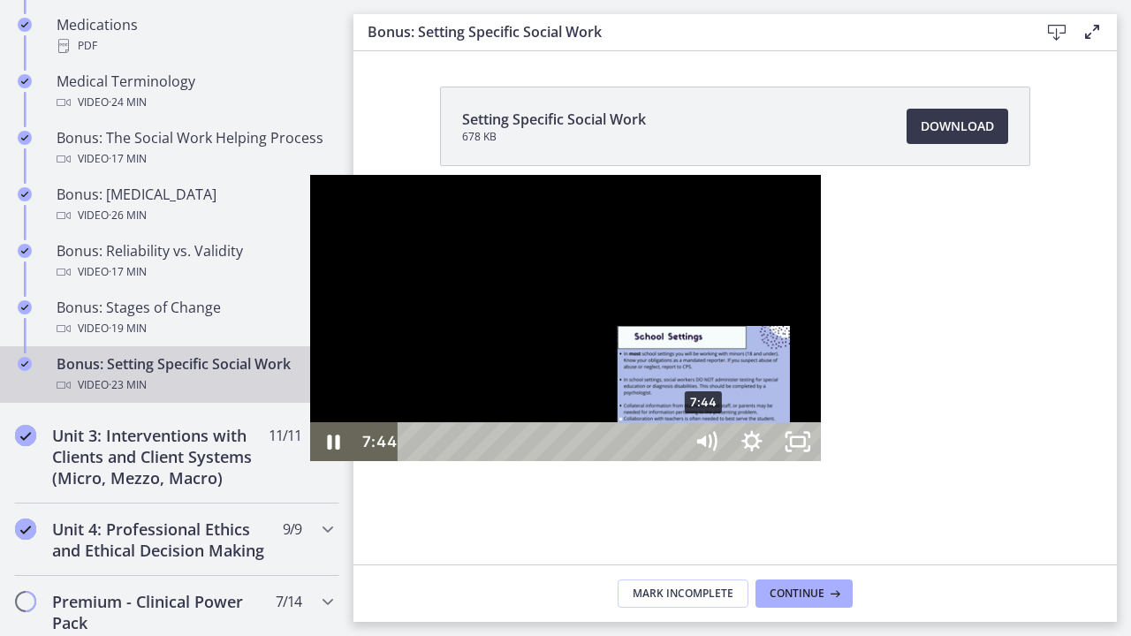
click at [415, 461] on div "7:44" at bounding box center [543, 441] width 257 height 39
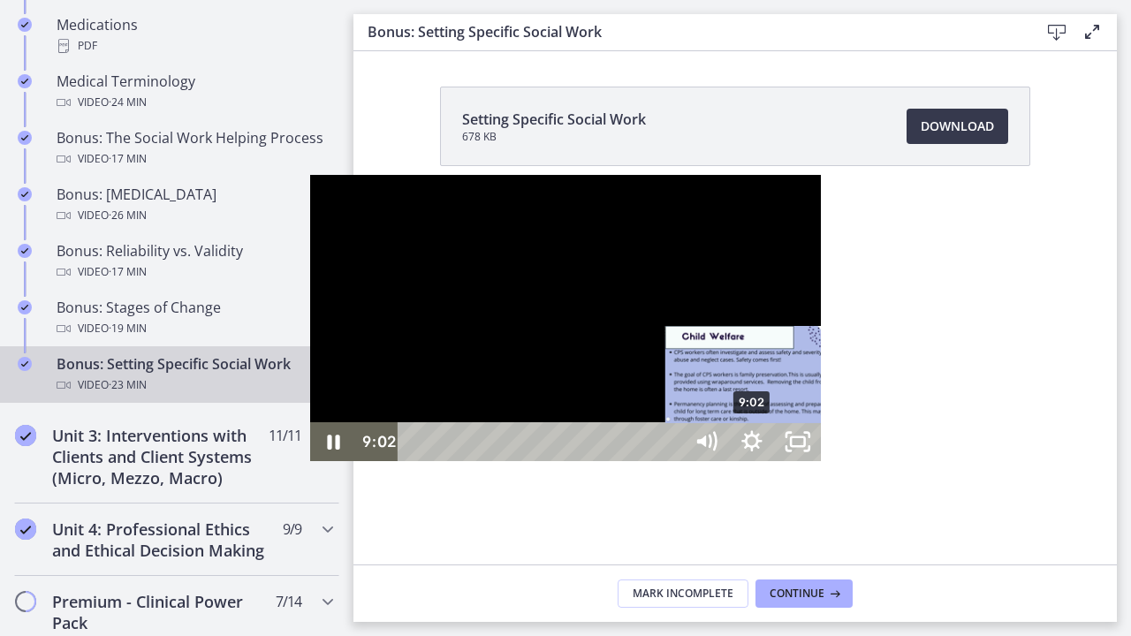
click at [445, 461] on div "9:02" at bounding box center [543, 441] width 257 height 39
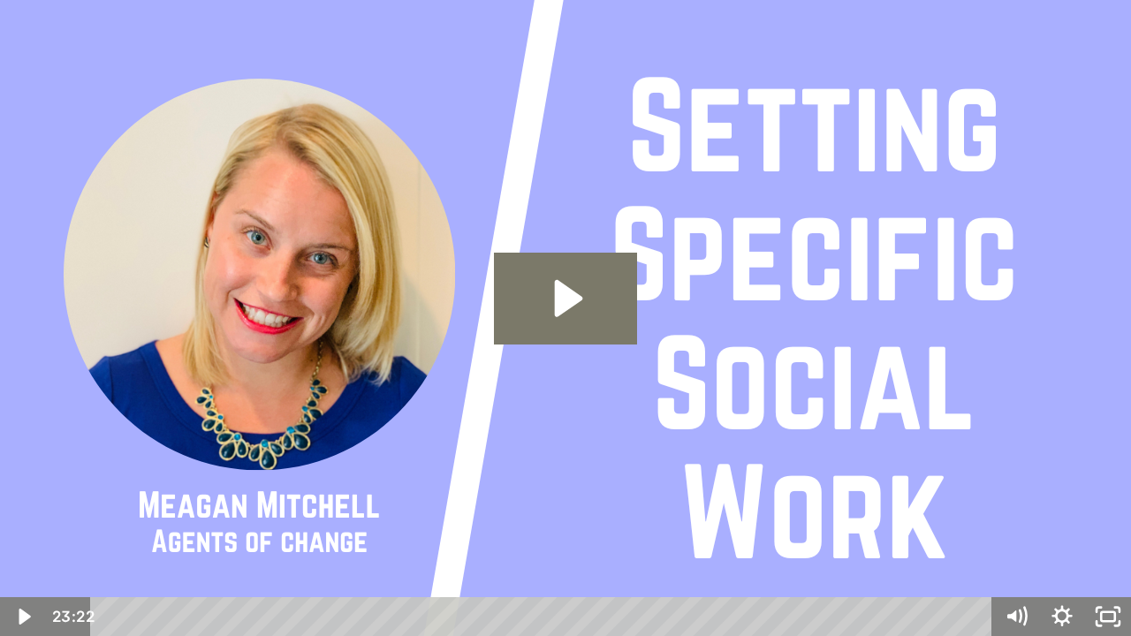
click at [754, 430] on img at bounding box center [565, 318] width 1131 height 636
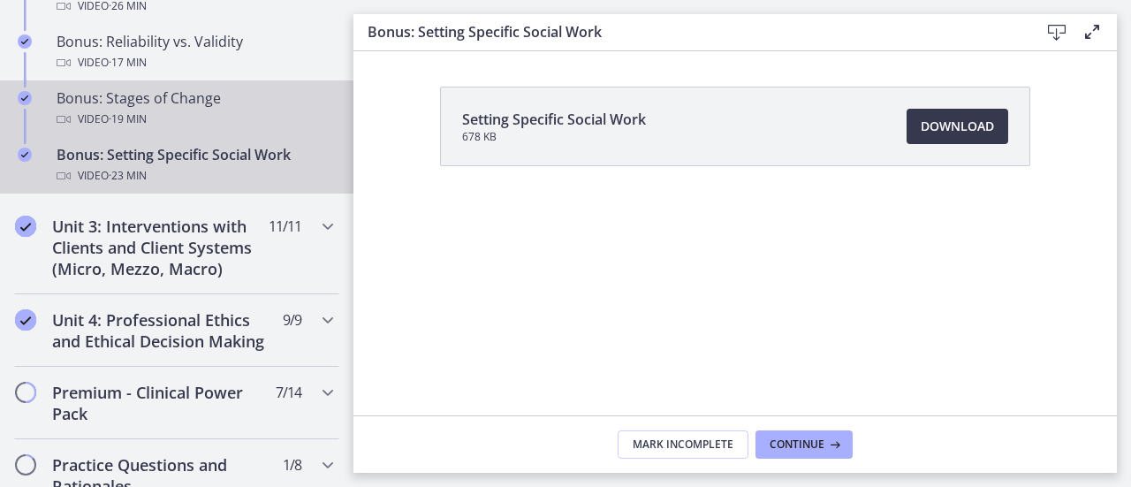
scroll to position [1622, 0]
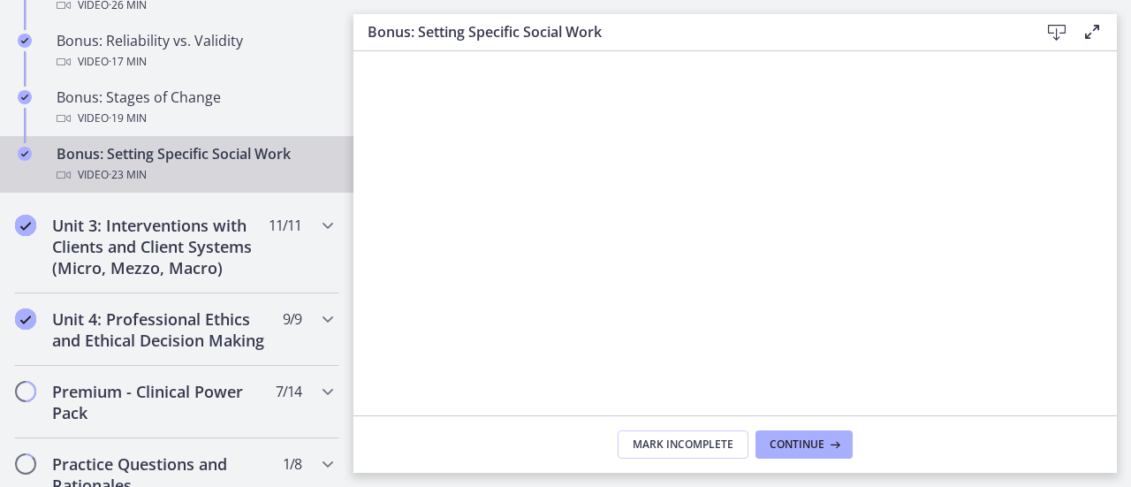
click at [778, 339] on div at bounding box center [736, 369] width 750 height 422
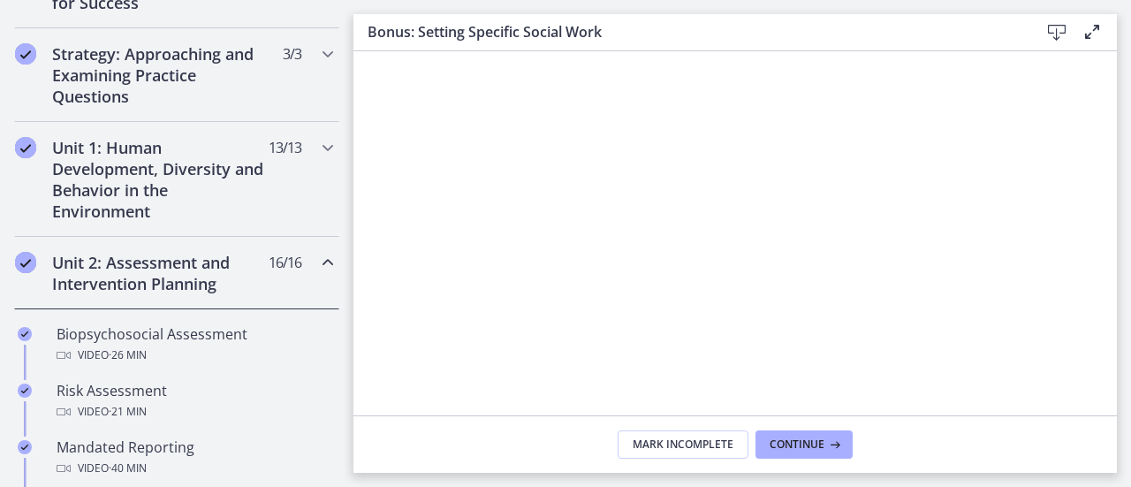
scroll to position [325, 0]
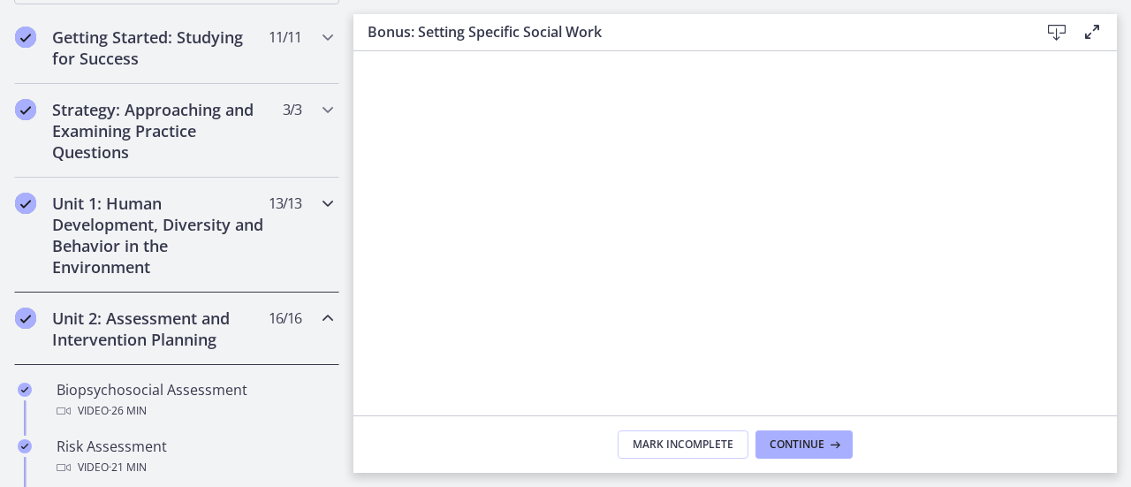
click at [202, 248] on h2 "Unit 1: Human Development, Diversity and Behavior in the Environment" at bounding box center [160, 235] width 216 height 85
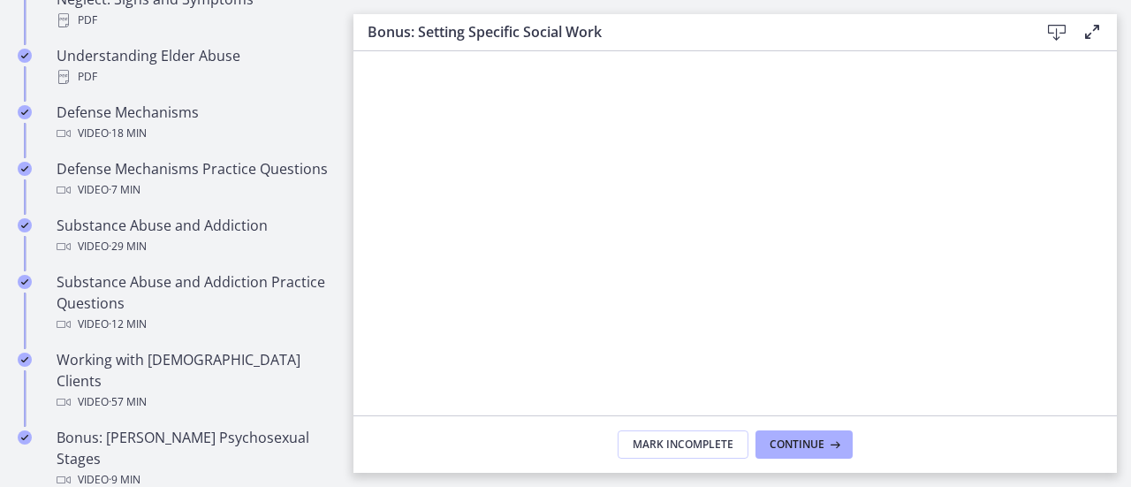
scroll to position [1362, 0]
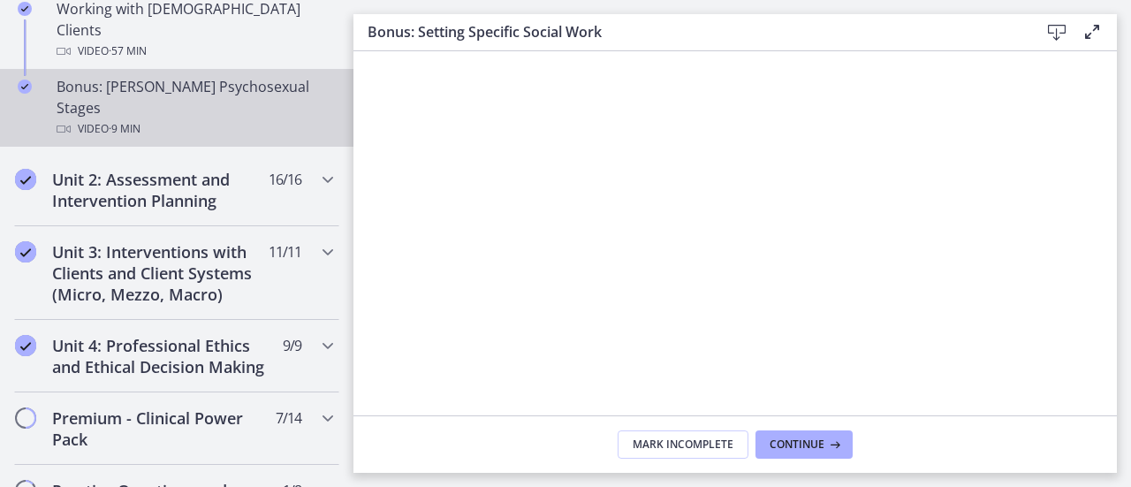
click at [173, 76] on div "Bonus: Freud's Psychosexual Stages Video · 9 min" at bounding box center [195, 108] width 276 height 64
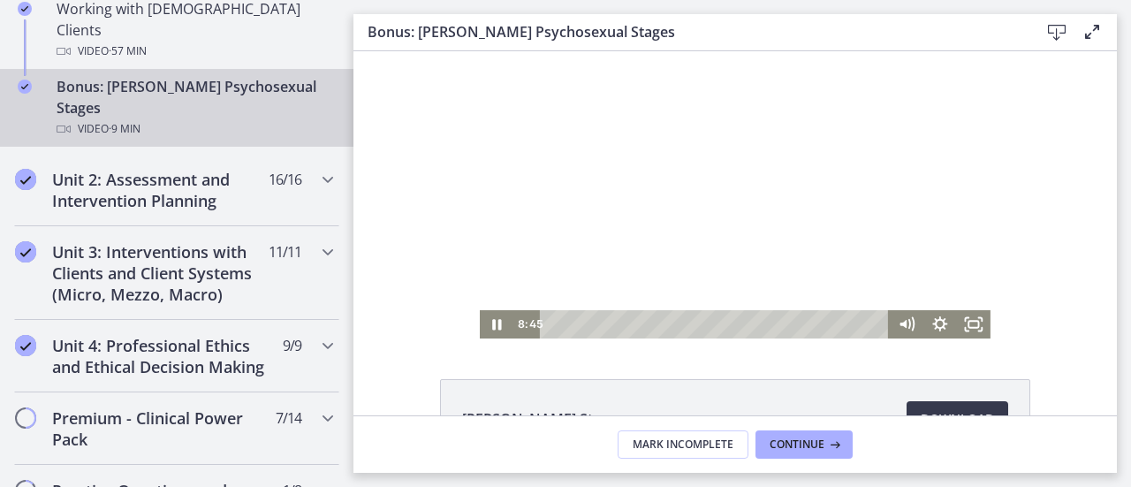
click at [600, 272] on div at bounding box center [735, 194] width 511 height 287
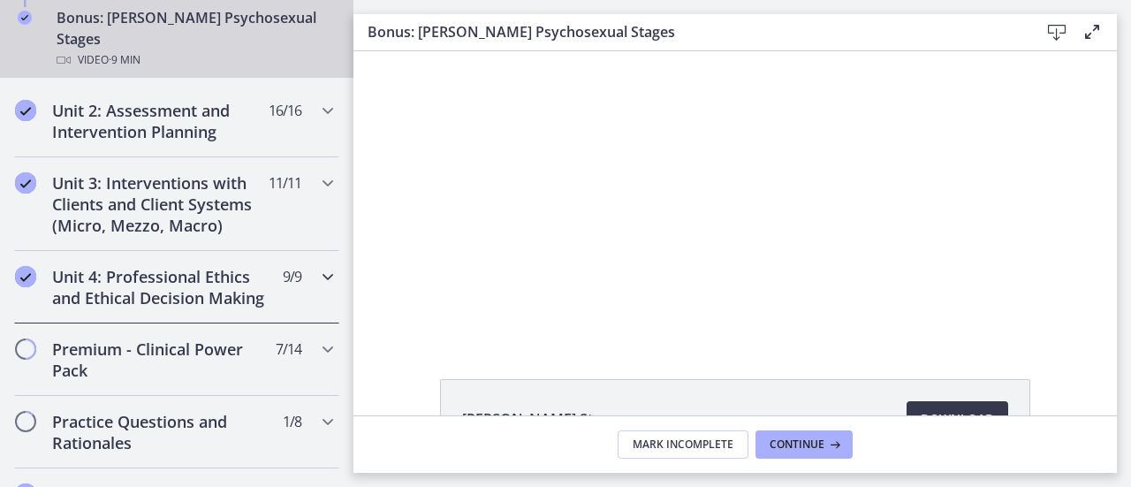
scroll to position [1433, 0]
click at [203, 83] on div "Unit 2: Assessment and Intervention Planning 16 / 16 Completed" at bounding box center [176, 119] width 325 height 72
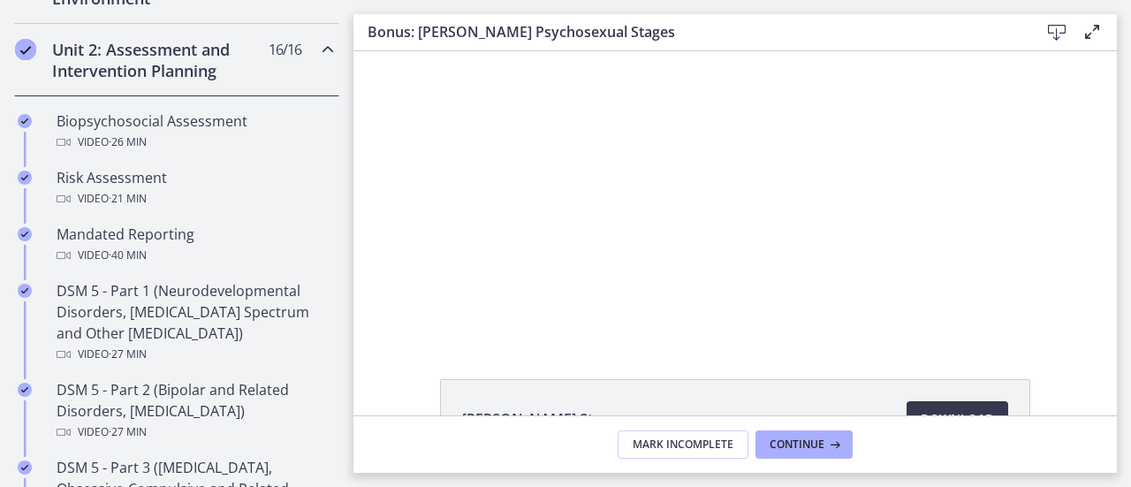
scroll to position [593, 0]
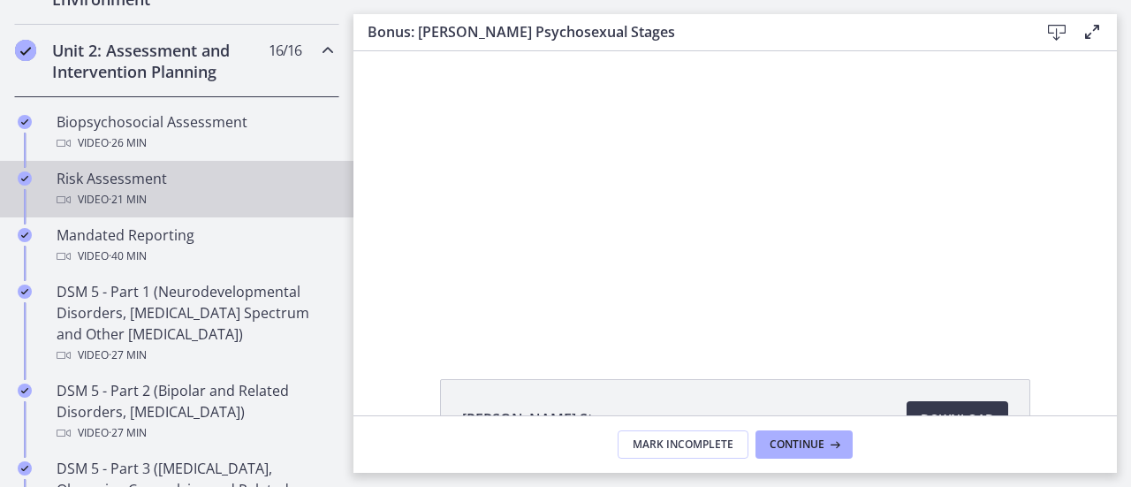
click at [171, 189] on div "Video · 21 min" at bounding box center [195, 199] width 276 height 21
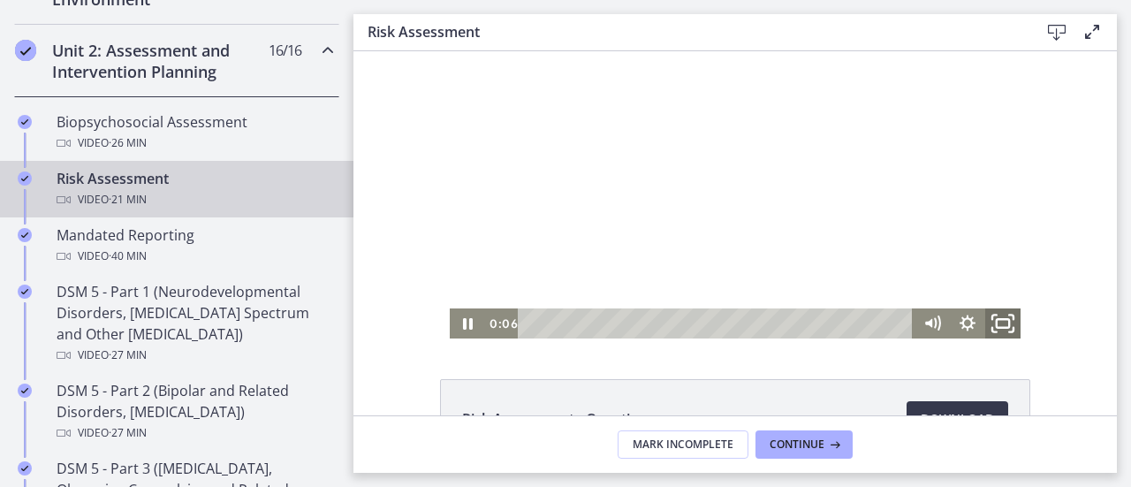
click at [991, 330] on icon "Fullscreen" at bounding box center [1003, 324] width 42 height 36
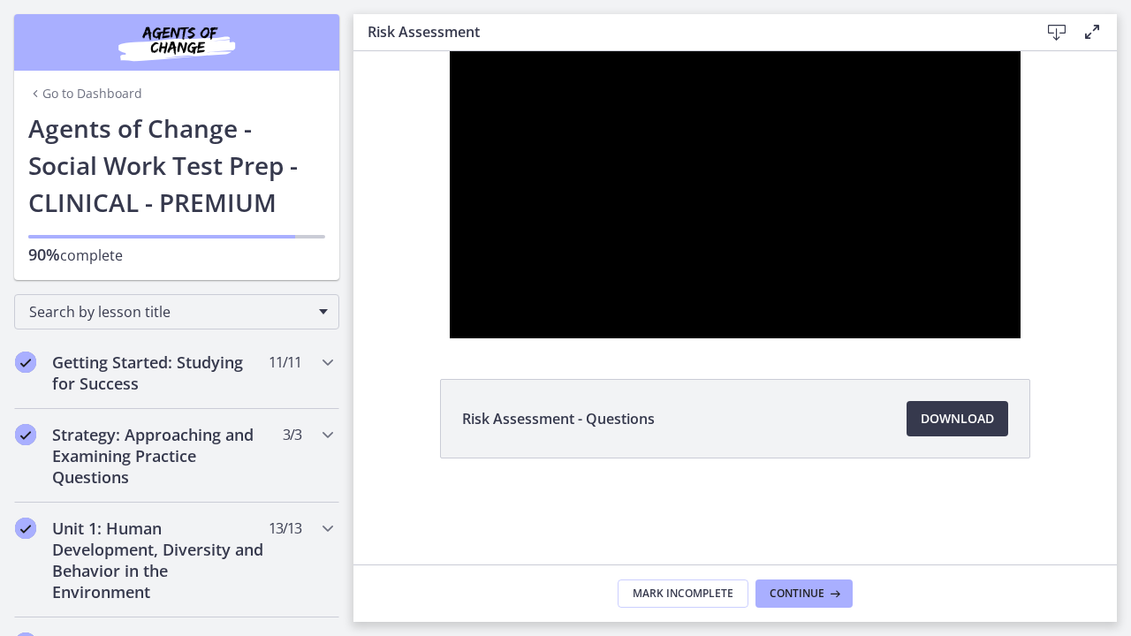
scroll to position [593, 0]
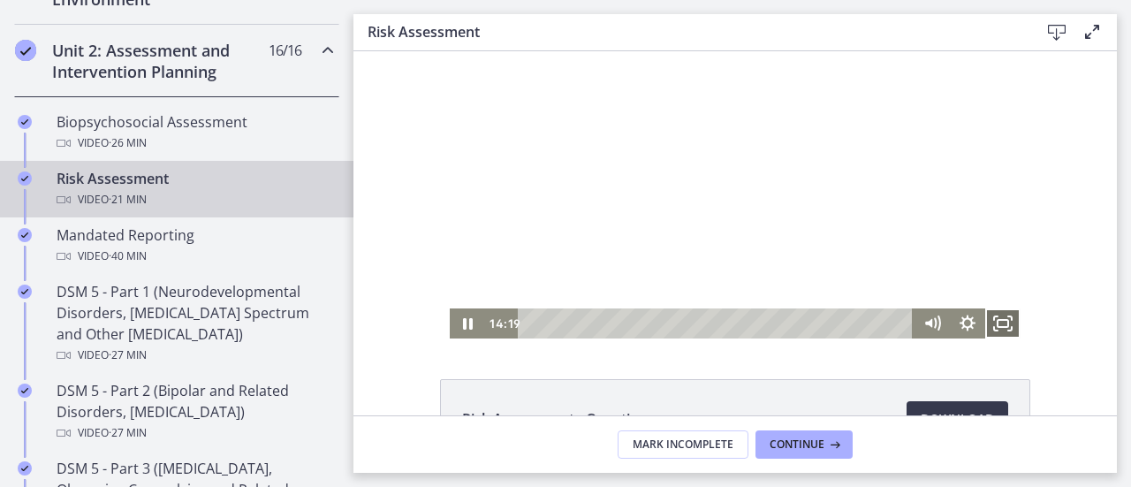
drag, startPoint x: 992, startPoint y: 319, endPoint x: 1345, endPoint y: 477, distance: 387.3
click at [998, 320] on rect "Fullscreen" at bounding box center [1003, 323] width 11 height 7
click at [462, 324] on icon "Pause" at bounding box center [467, 324] width 42 height 36
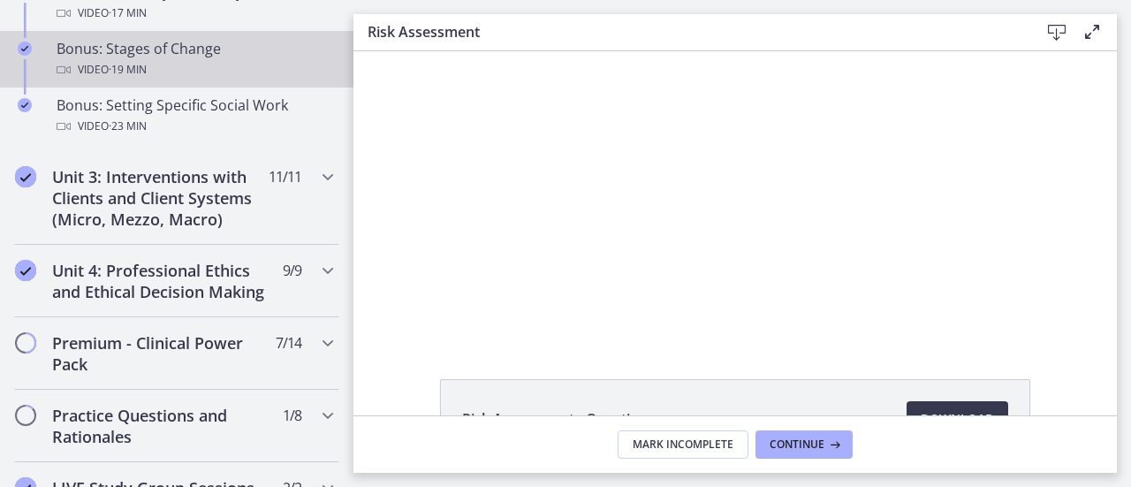
scroll to position [1677, 0]
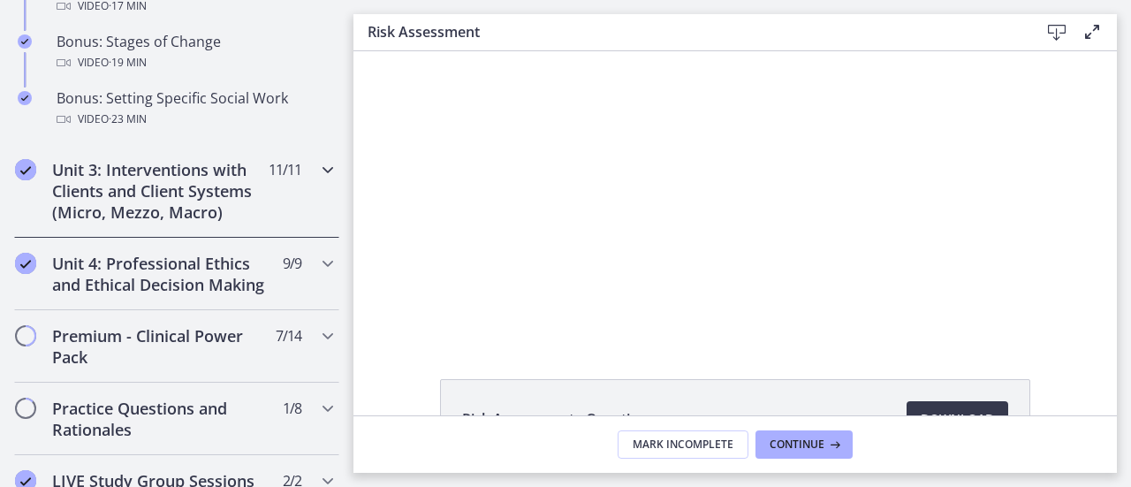
click at [203, 223] on h2 "Unit 3: Interventions with Clients and Client Systems (Micro, Mezzo, Macro)" at bounding box center [160, 191] width 216 height 64
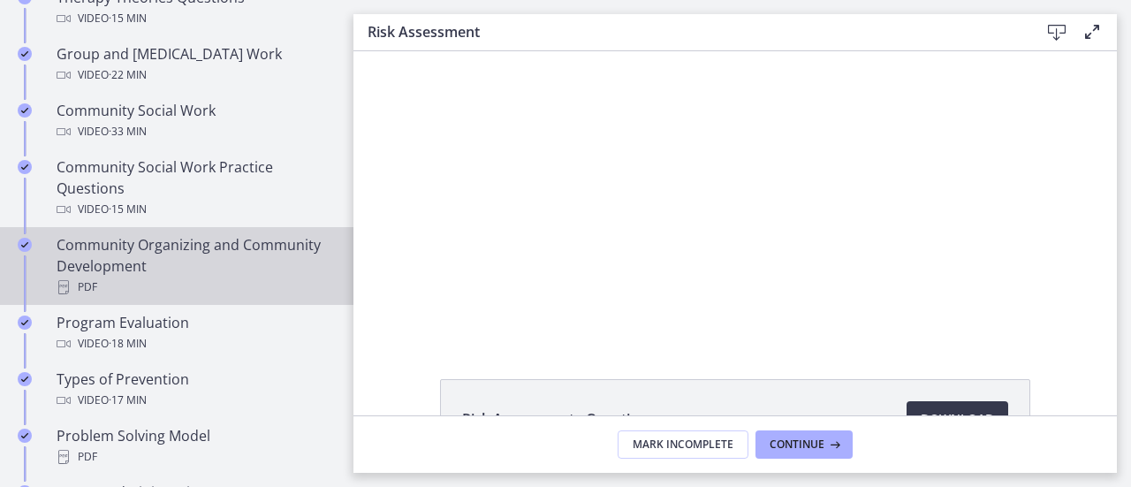
scroll to position [929, 0]
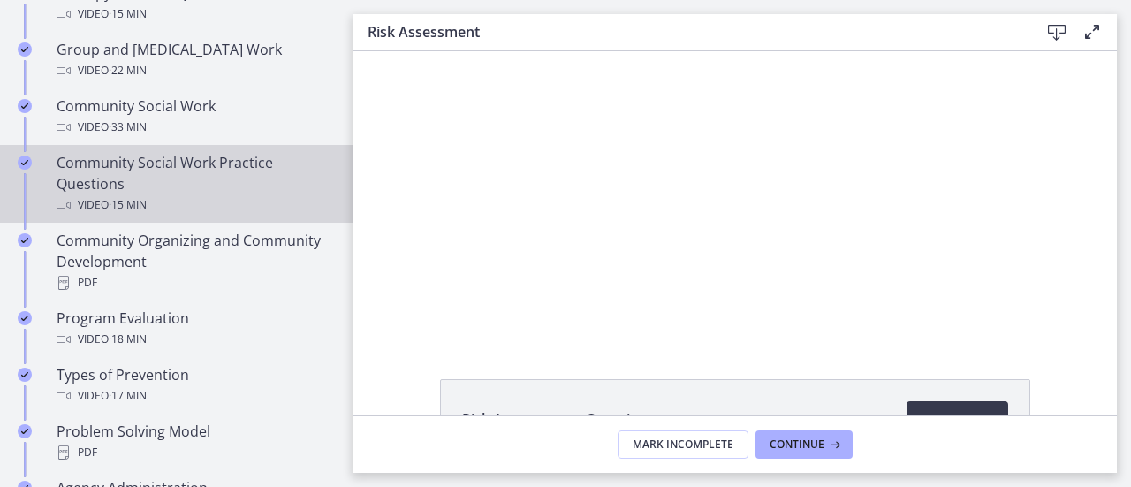
click at [214, 186] on div "Community Social Work Practice Questions Video · 15 min" at bounding box center [195, 184] width 276 height 64
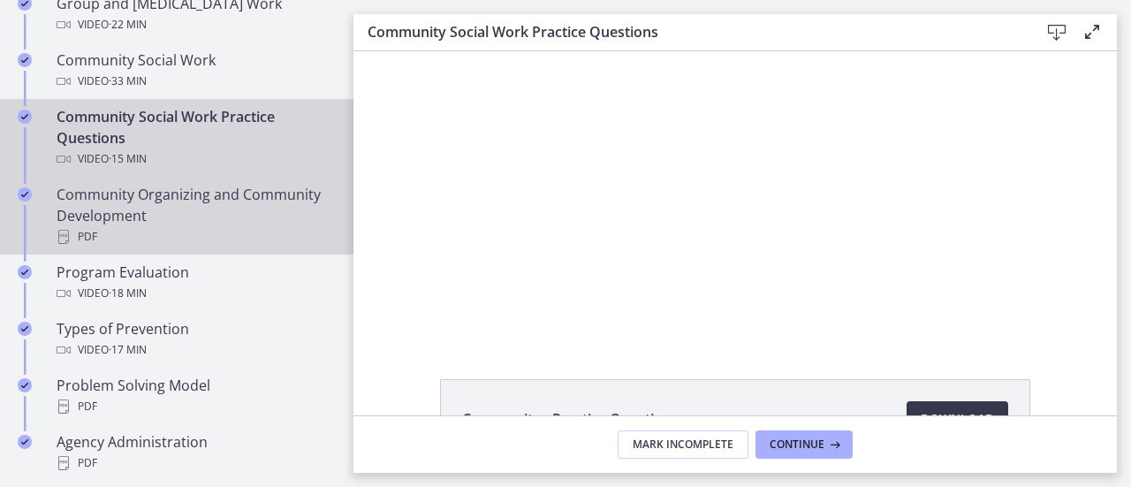
scroll to position [981, 0]
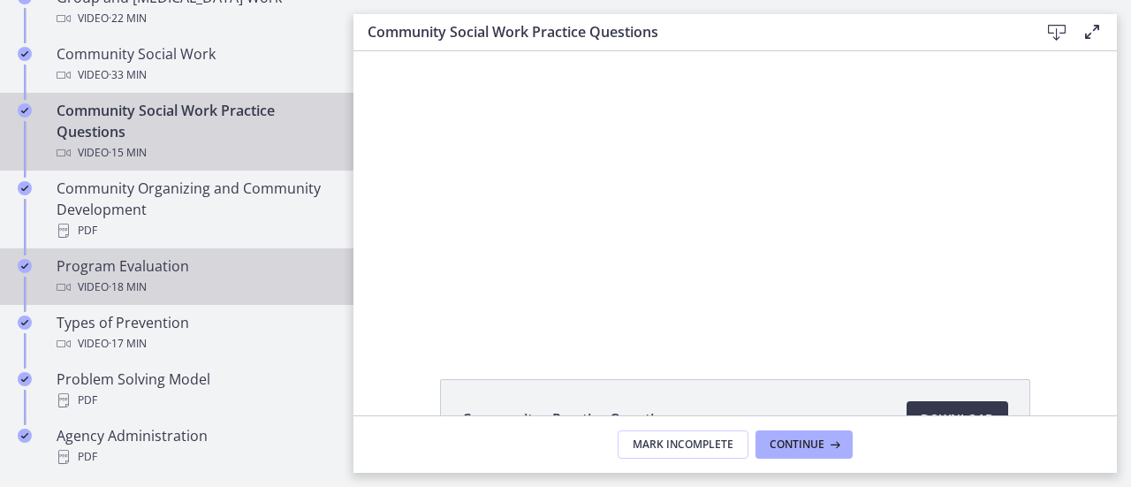
click at [125, 266] on div "Program Evaluation Video · 18 min" at bounding box center [195, 276] width 276 height 42
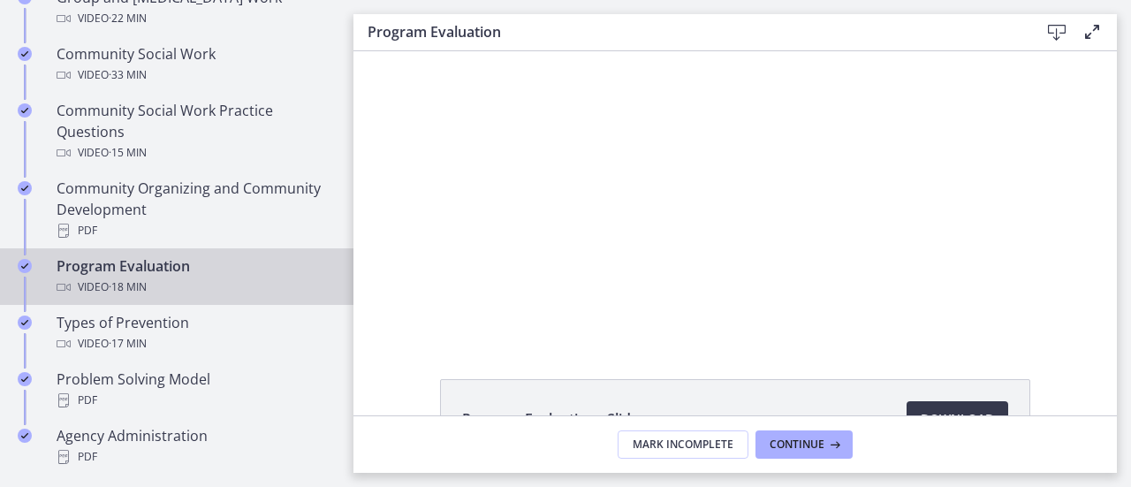
click at [562, 285] on div at bounding box center [735, 194] width 511 height 287
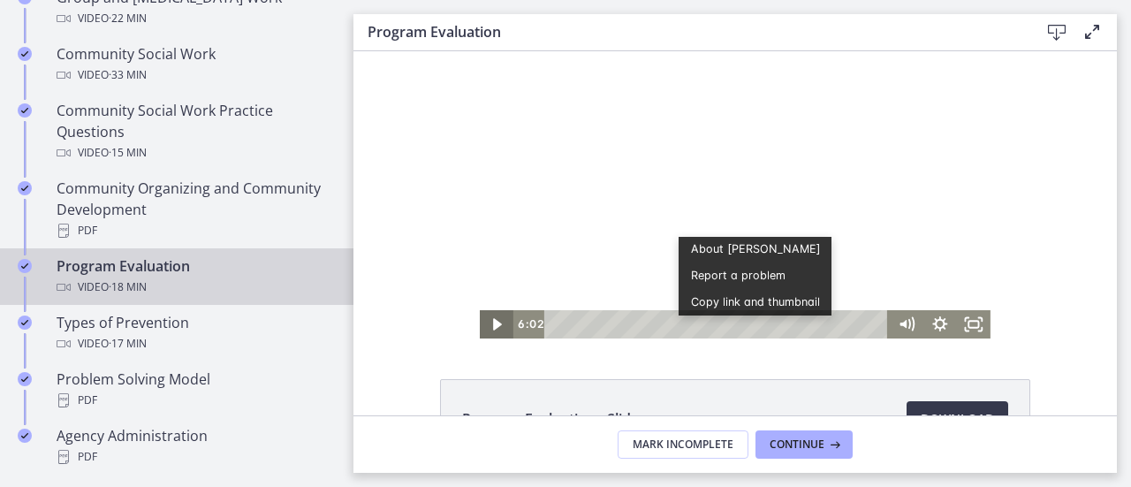
click at [483, 321] on icon "Play Video" at bounding box center [499, 324] width 34 height 28
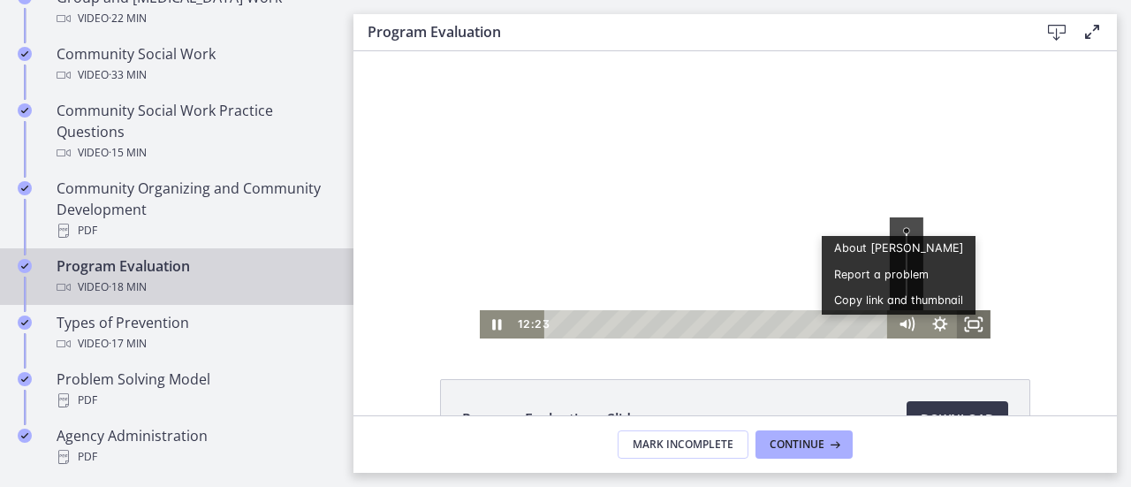
click at [957, 335] on icon "Fullscreen" at bounding box center [974, 324] width 34 height 28
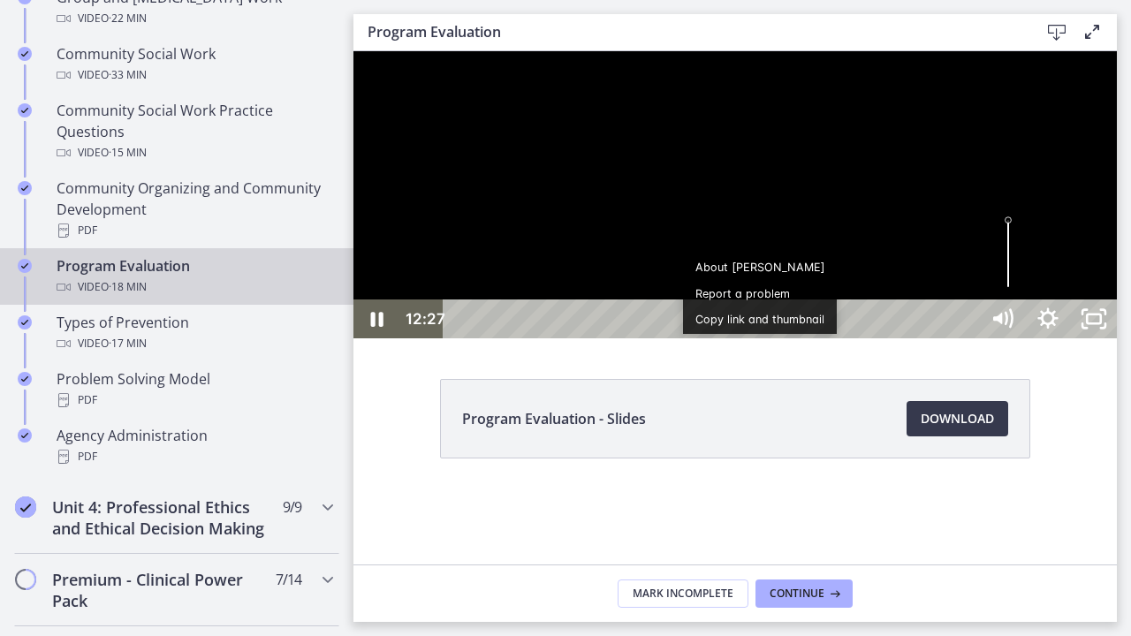
click at [1117, 305] on div at bounding box center [736, 194] width 764 height 287
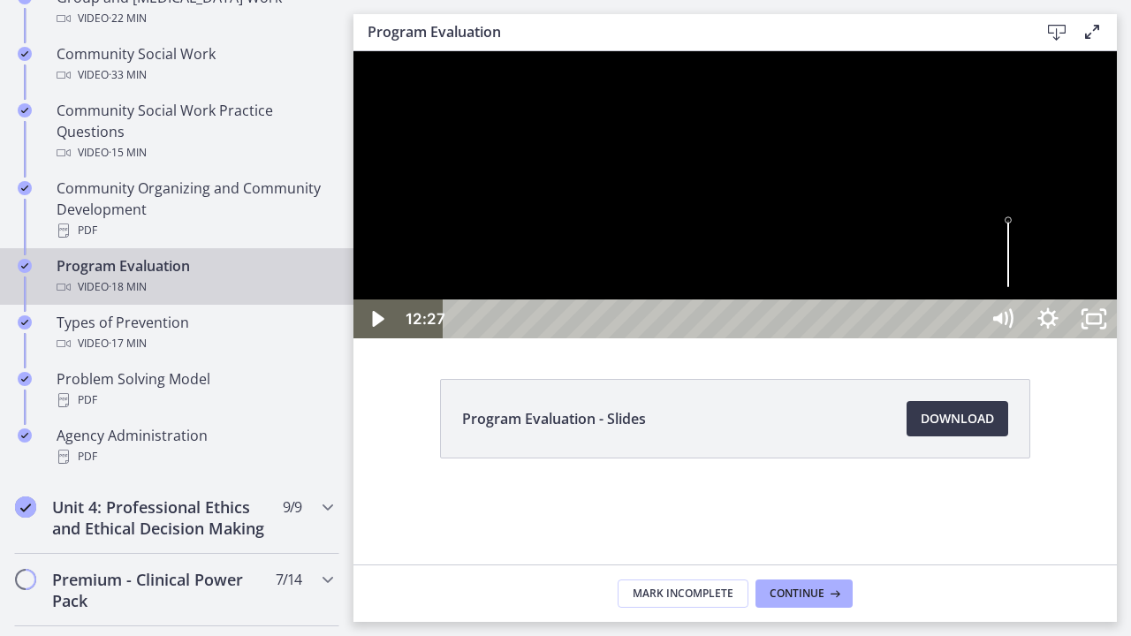
click at [1117, 305] on div at bounding box center [736, 194] width 764 height 287
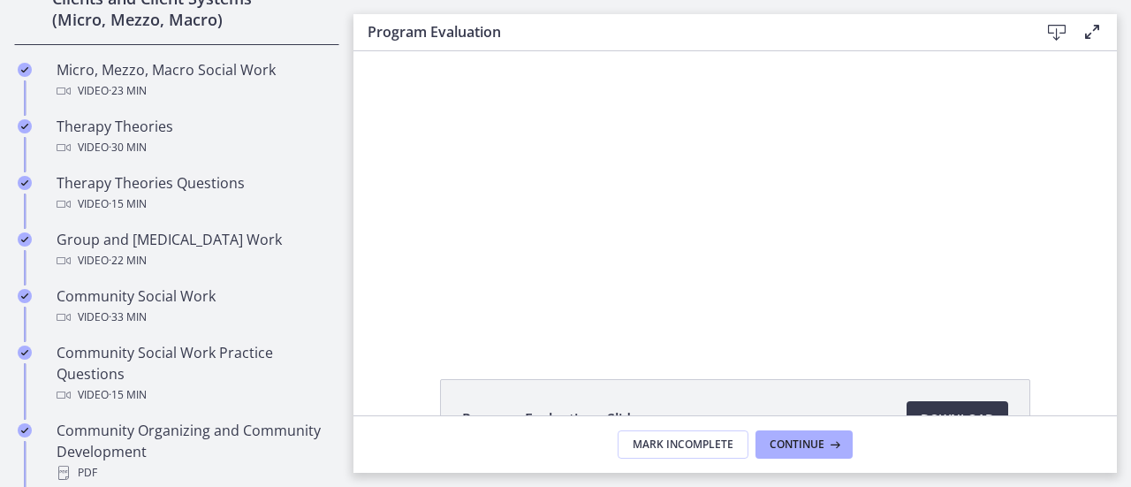
scroll to position [736, 0]
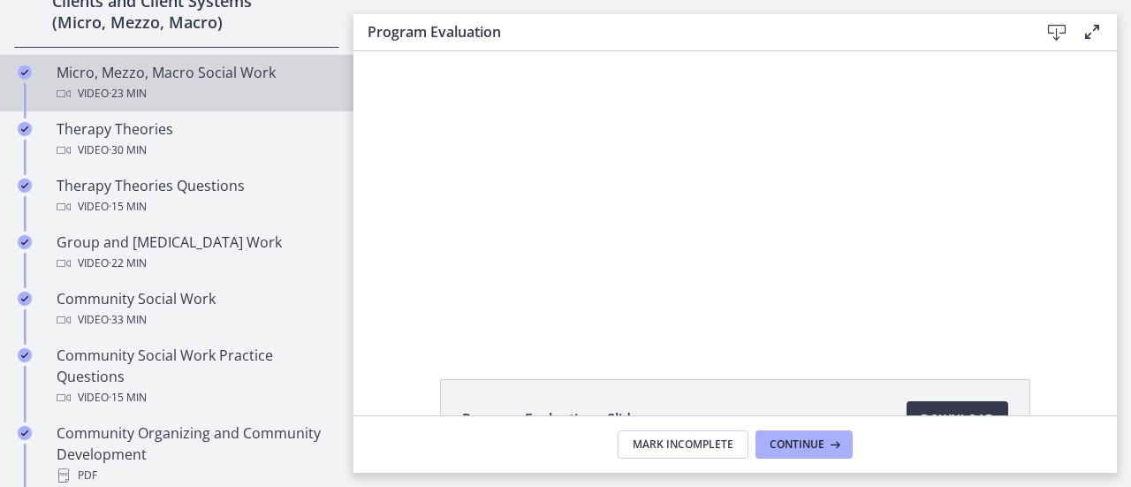
click at [156, 72] on div "Micro, Mezzo, Macro Social Work Video · 23 min" at bounding box center [195, 83] width 276 height 42
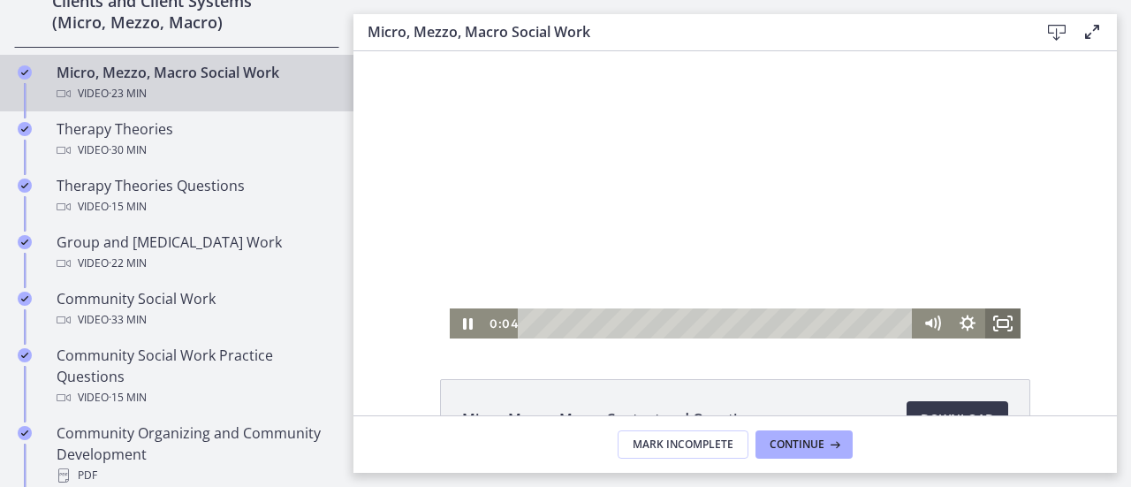
drag, startPoint x: 981, startPoint y: 331, endPoint x: 1335, endPoint y: 489, distance: 387.3
click at [985, 331] on icon "Fullscreen" at bounding box center [1002, 323] width 35 height 30
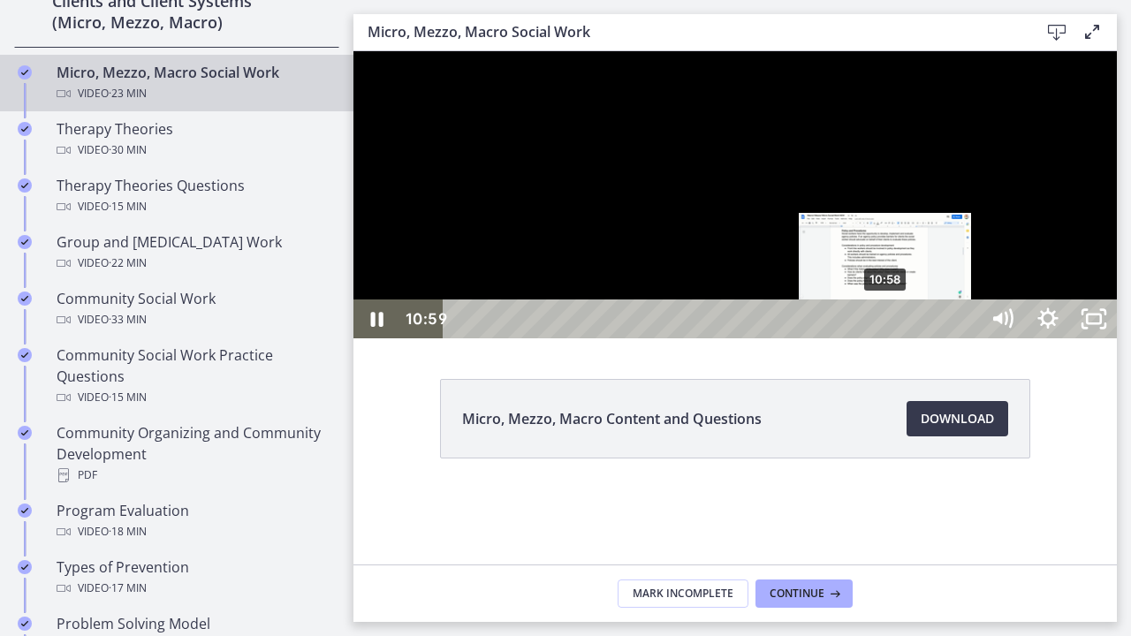
click at [887, 338] on div "10:58" at bounding box center [714, 319] width 508 height 39
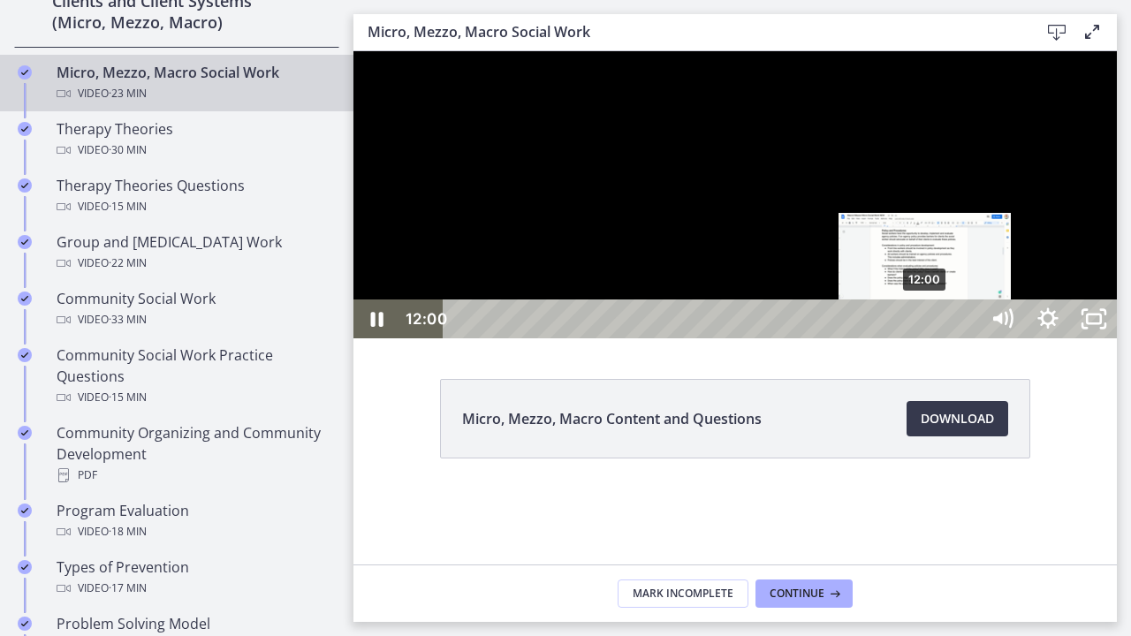
click at [927, 338] on div "12:00" at bounding box center [714, 319] width 508 height 39
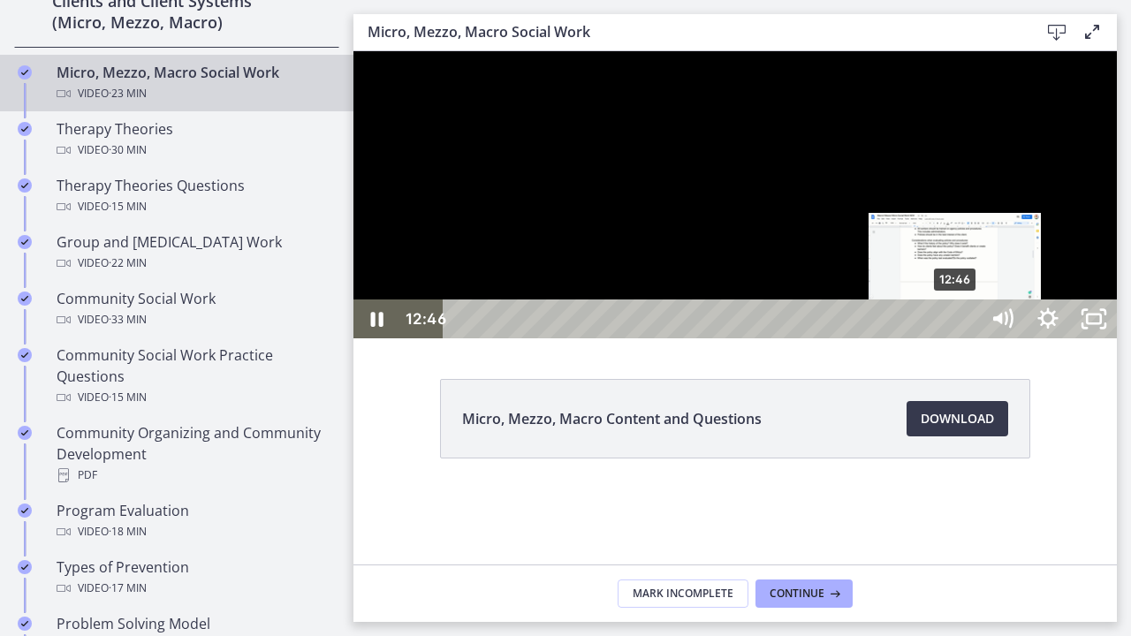
click at [957, 338] on div "12:46" at bounding box center [714, 319] width 508 height 39
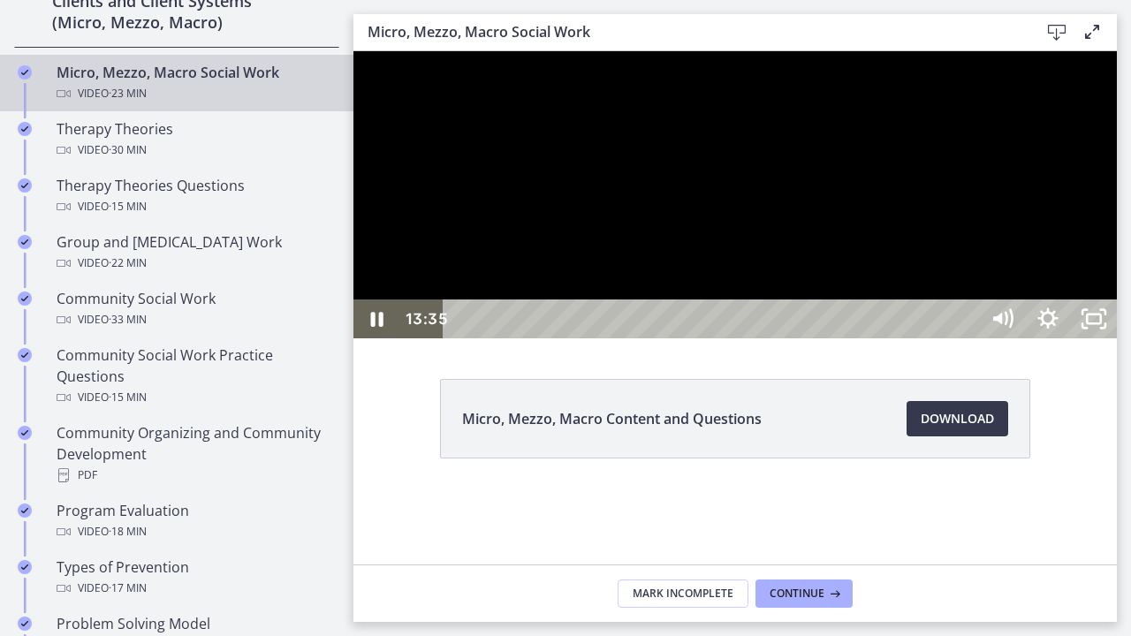
click at [1084, 338] on div at bounding box center [736, 194] width 764 height 287
